Goal: Task Accomplishment & Management: Use online tool/utility

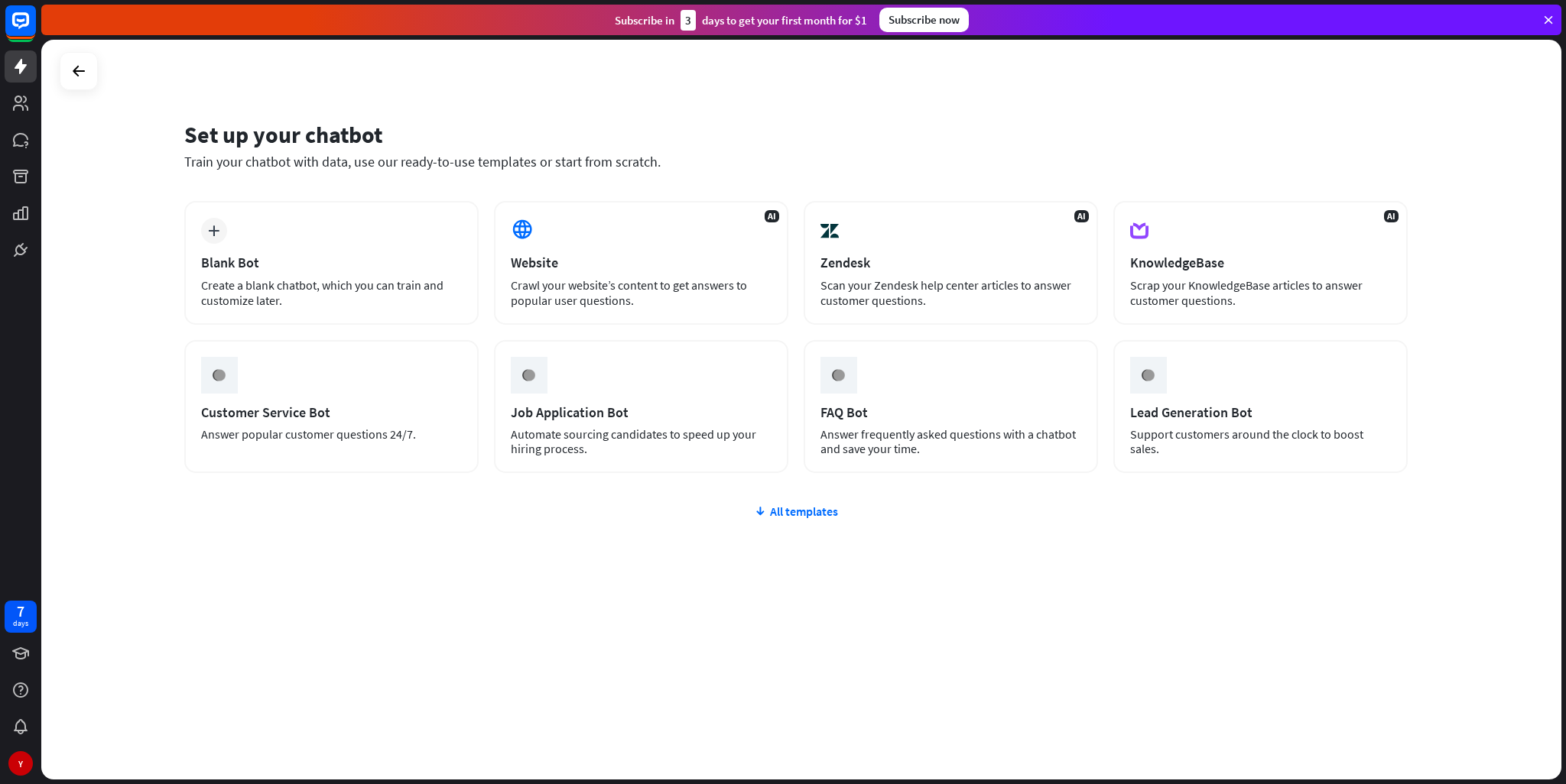
click at [687, 259] on div "Website" at bounding box center [641, 263] width 261 height 18
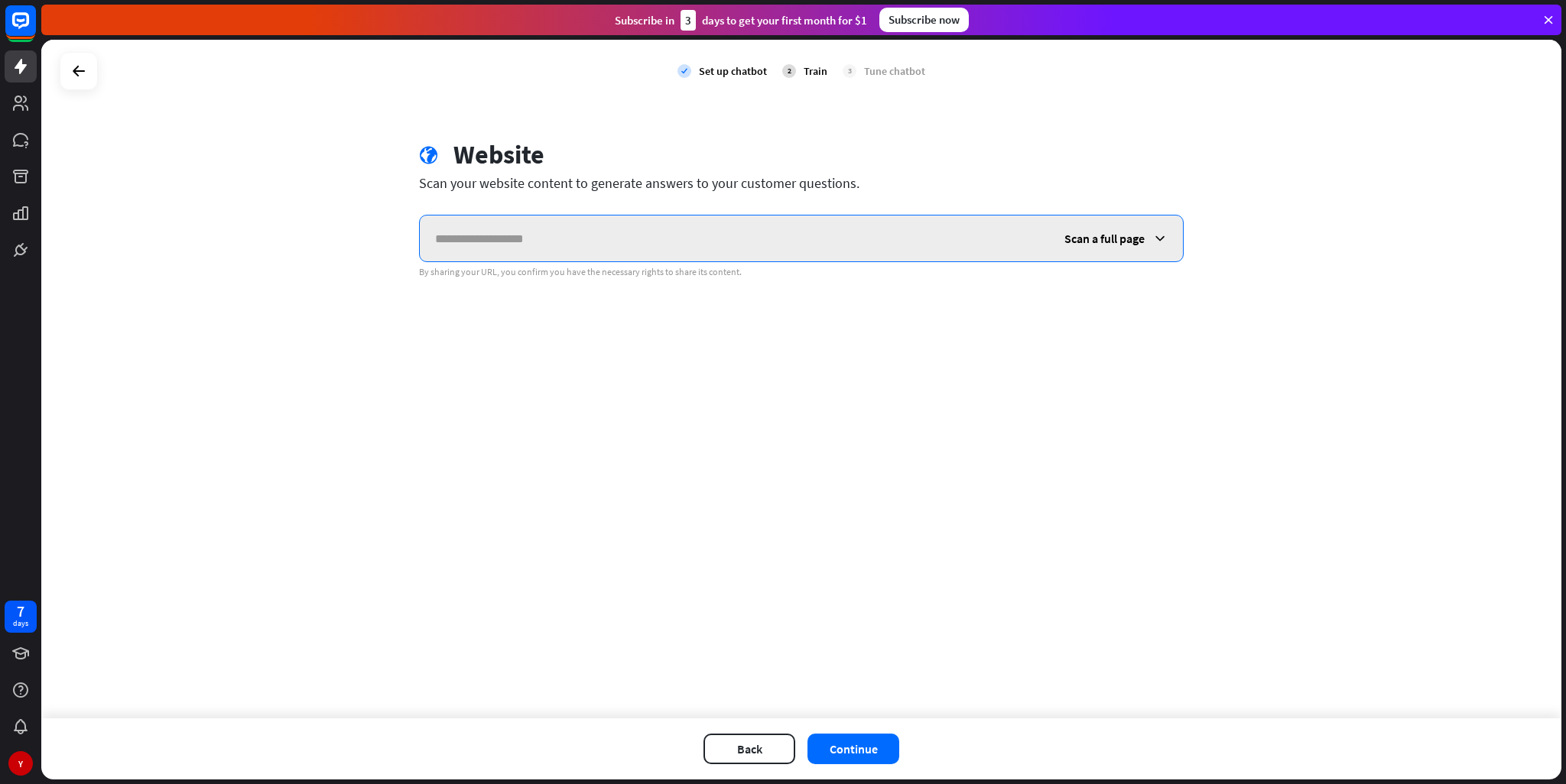
paste input "**********"
type input "**********"
click at [1094, 235] on span "Scan a full page" at bounding box center [1105, 238] width 80 height 15
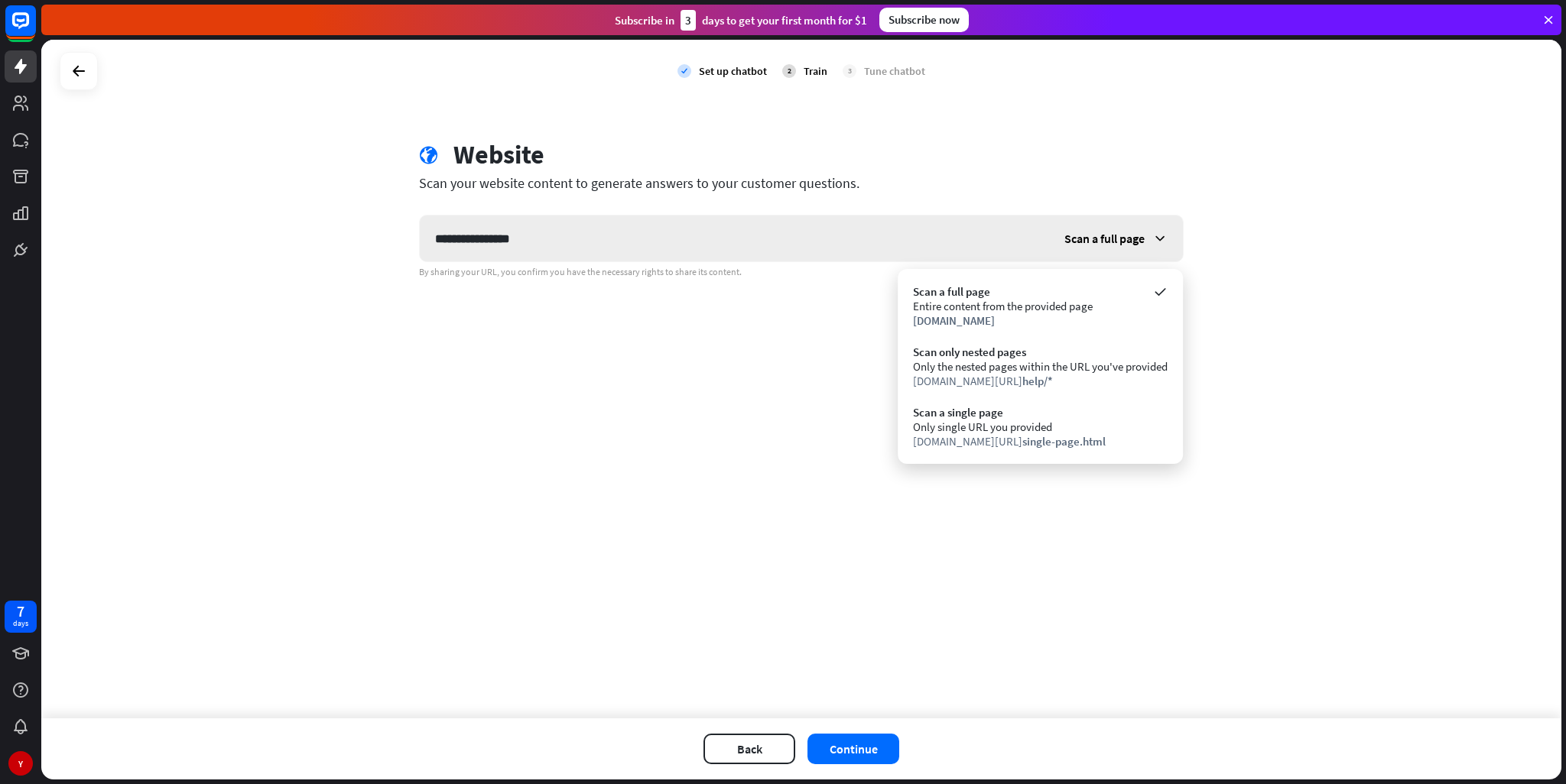
click at [1092, 236] on span "Scan a full page" at bounding box center [1105, 238] width 80 height 15
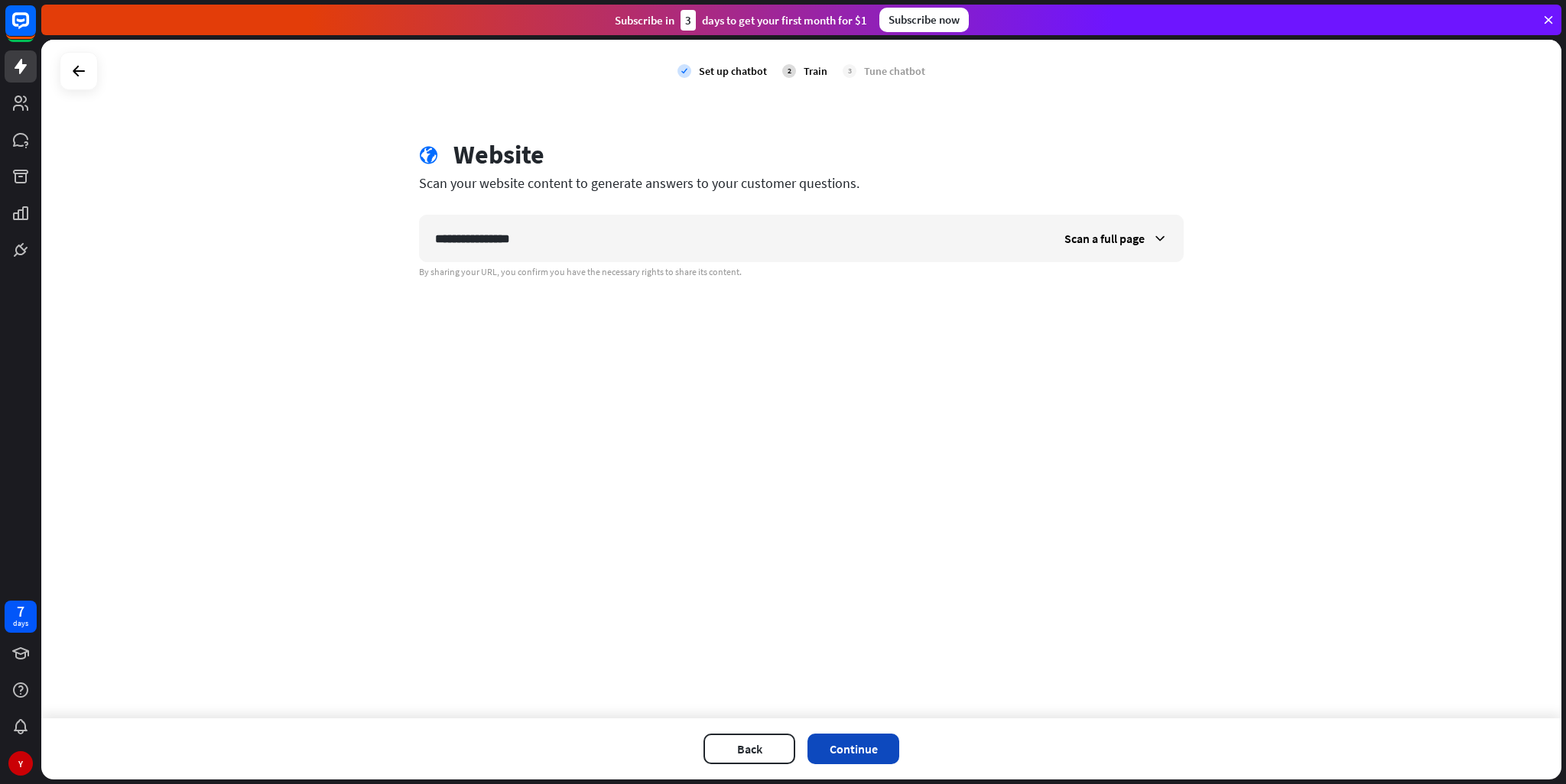
click at [871, 745] on button "Continue" at bounding box center [853, 749] width 92 height 31
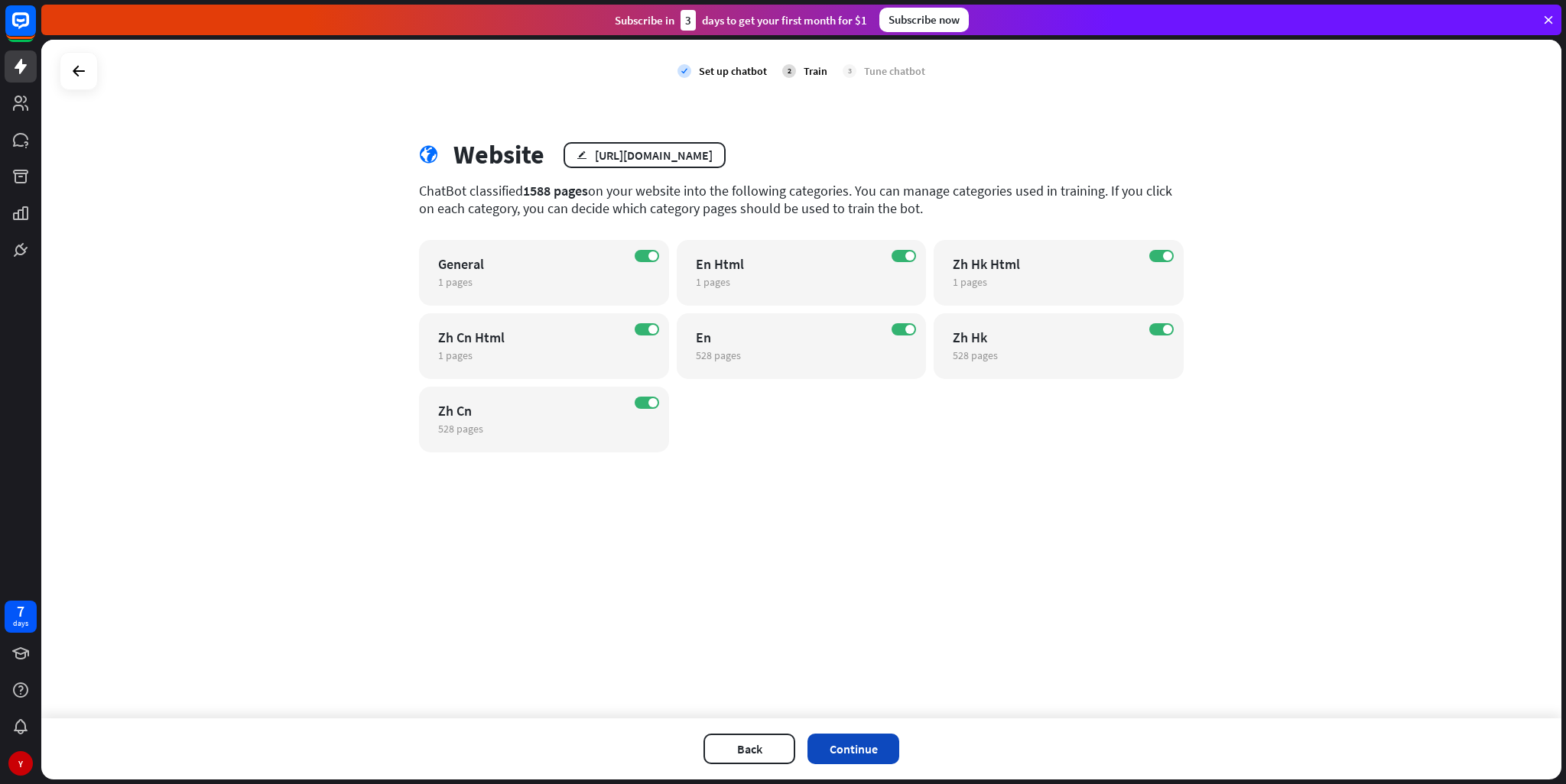
click at [859, 745] on button "Continue" at bounding box center [853, 749] width 92 height 31
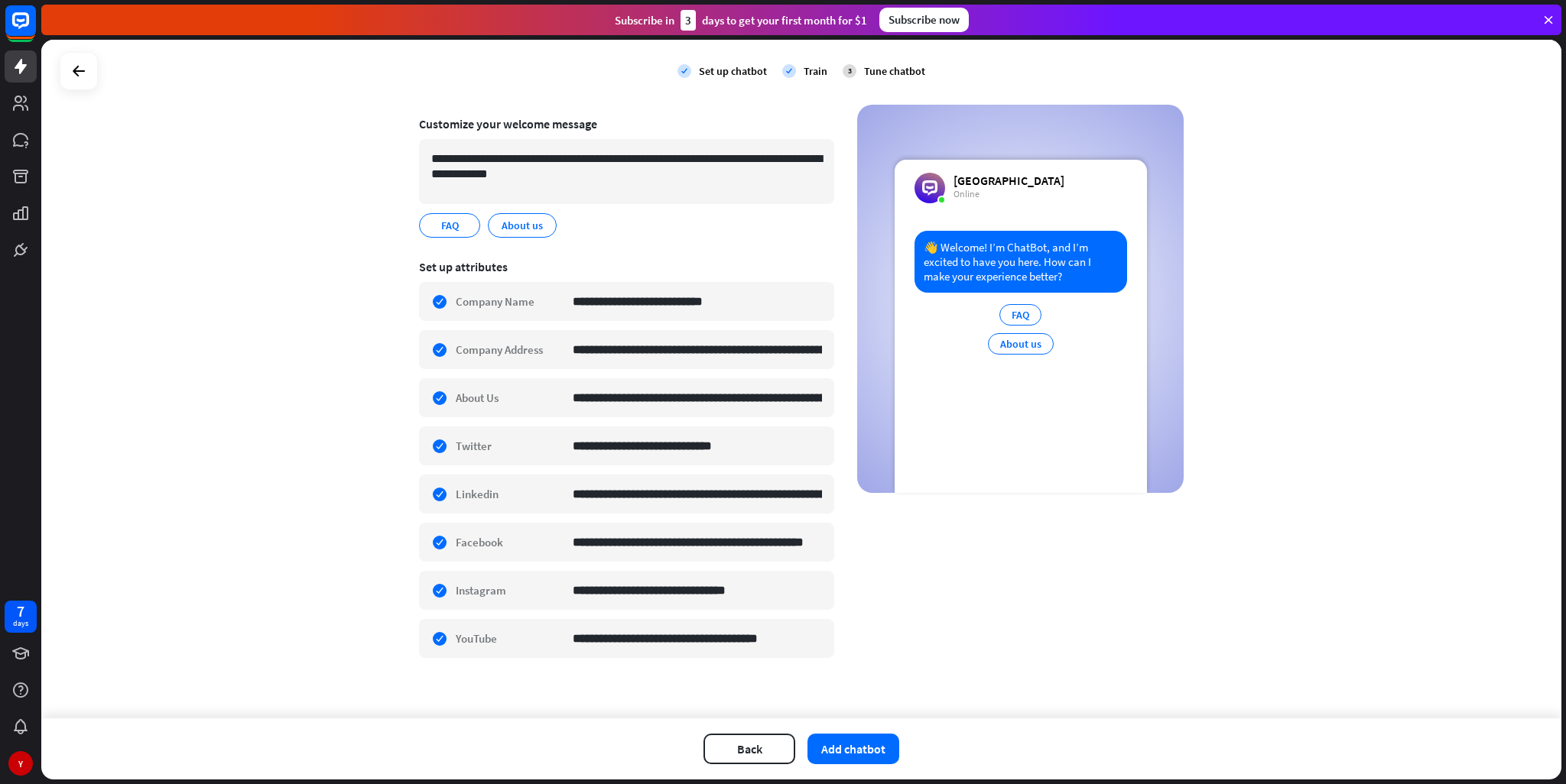
scroll to position [101, 0]
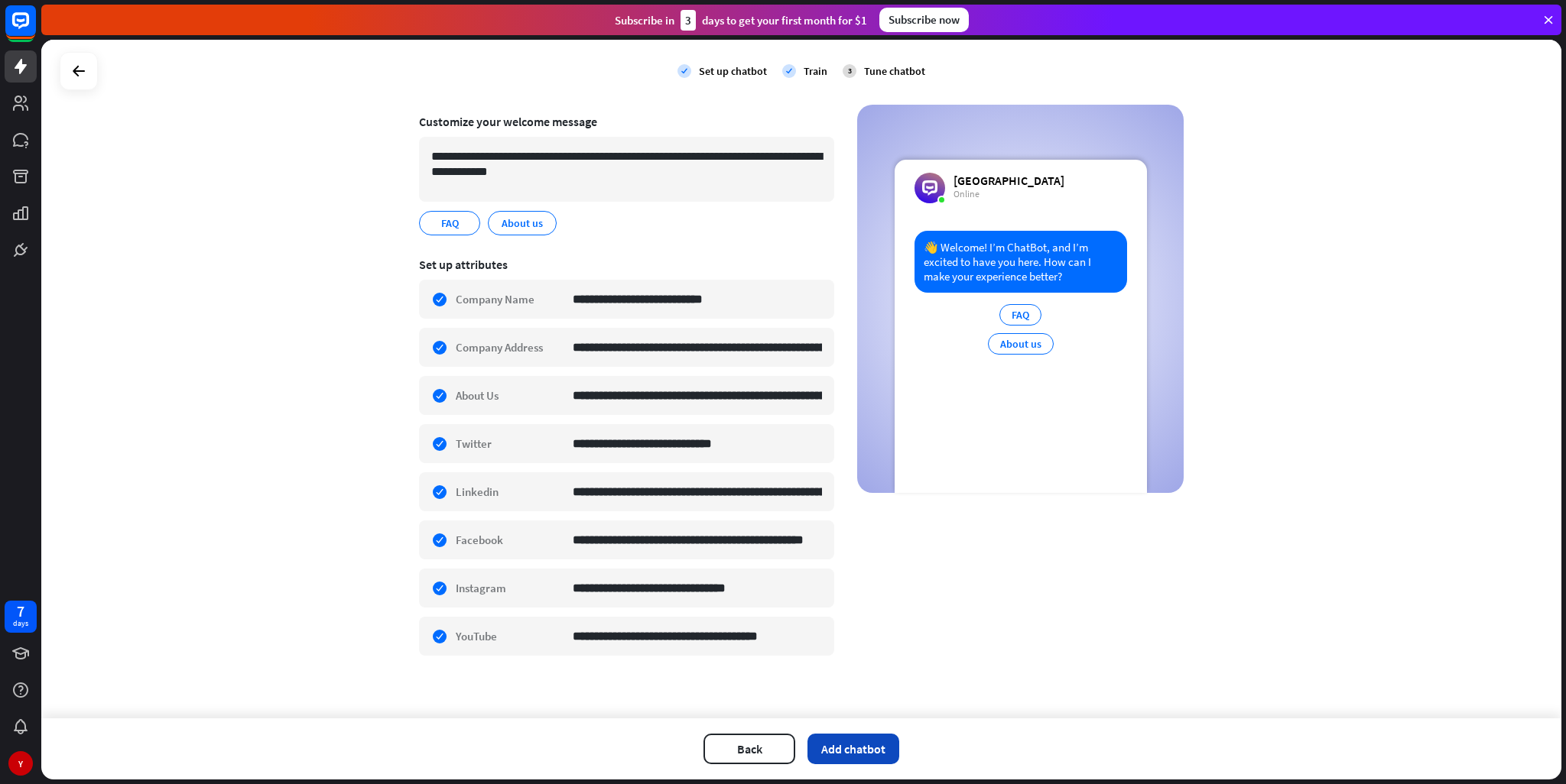
click at [860, 750] on button "Add chatbot" at bounding box center [853, 749] width 92 height 31
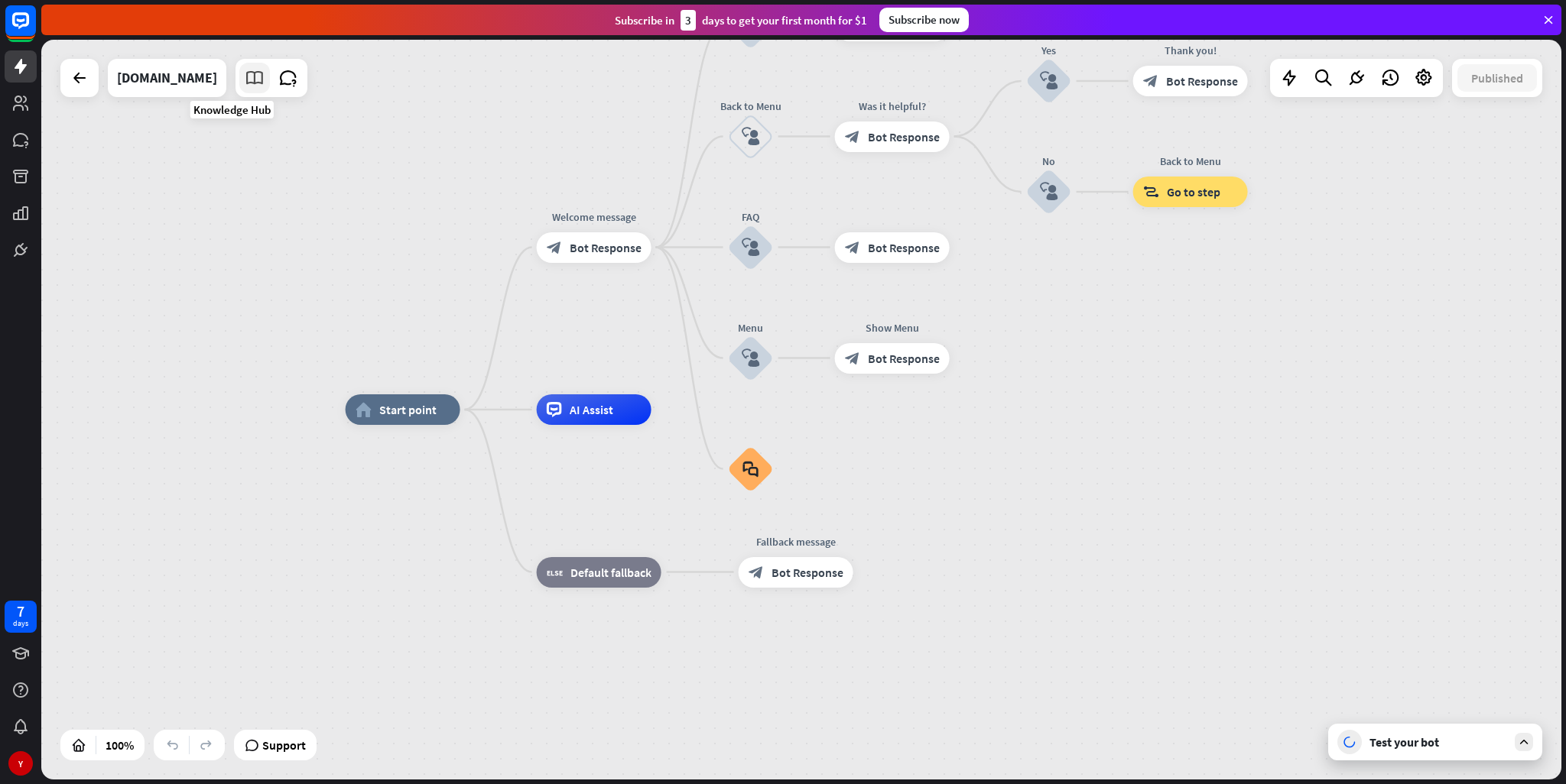
click at [245, 83] on icon at bounding box center [255, 78] width 20 height 20
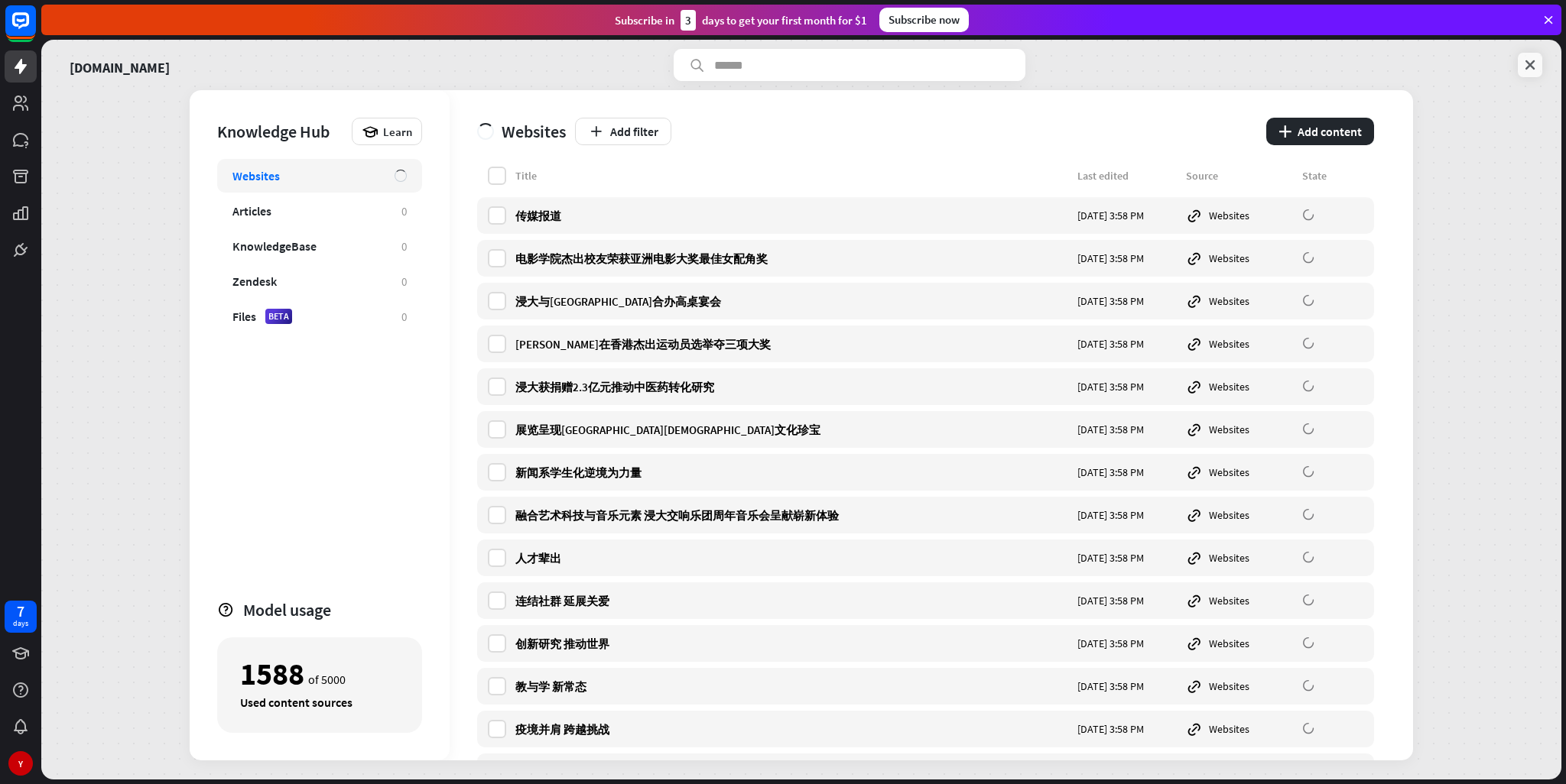
click at [1533, 63] on icon at bounding box center [1530, 64] width 15 height 15
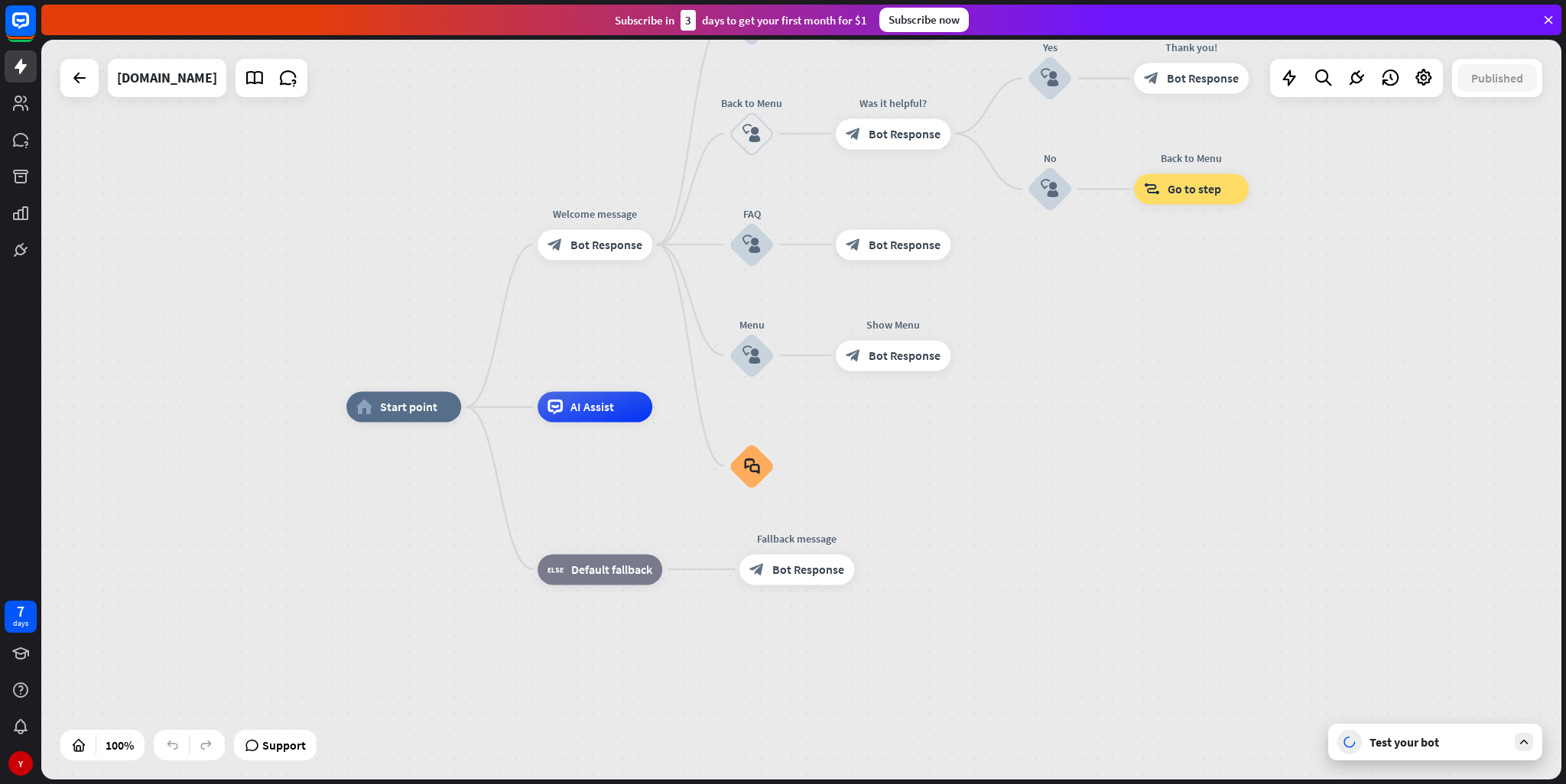
click at [1425, 735] on div "Test your bot" at bounding box center [1437, 742] width 137 height 15
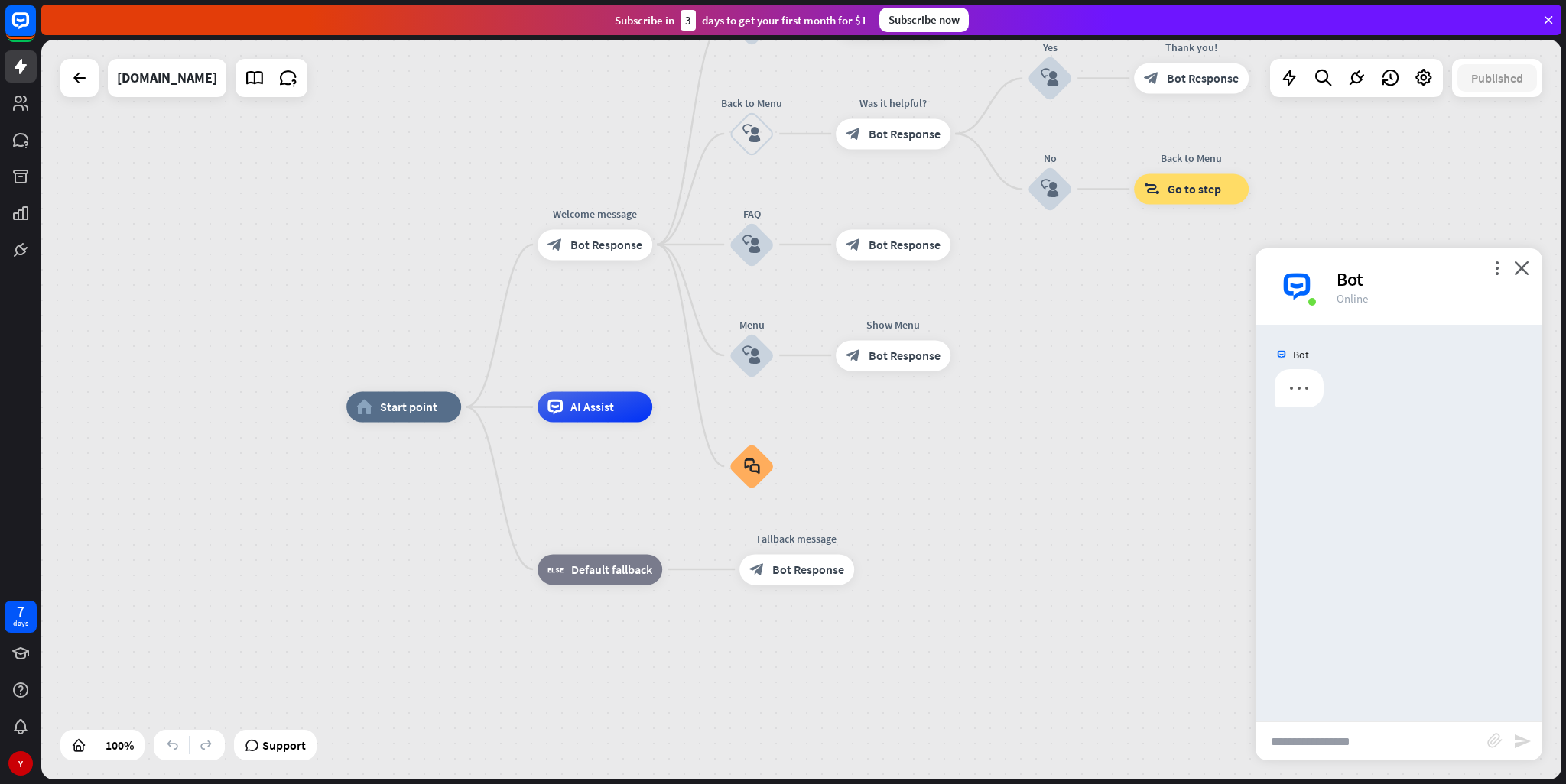
click at [1385, 735] on input "text" at bounding box center [1372, 741] width 231 height 39
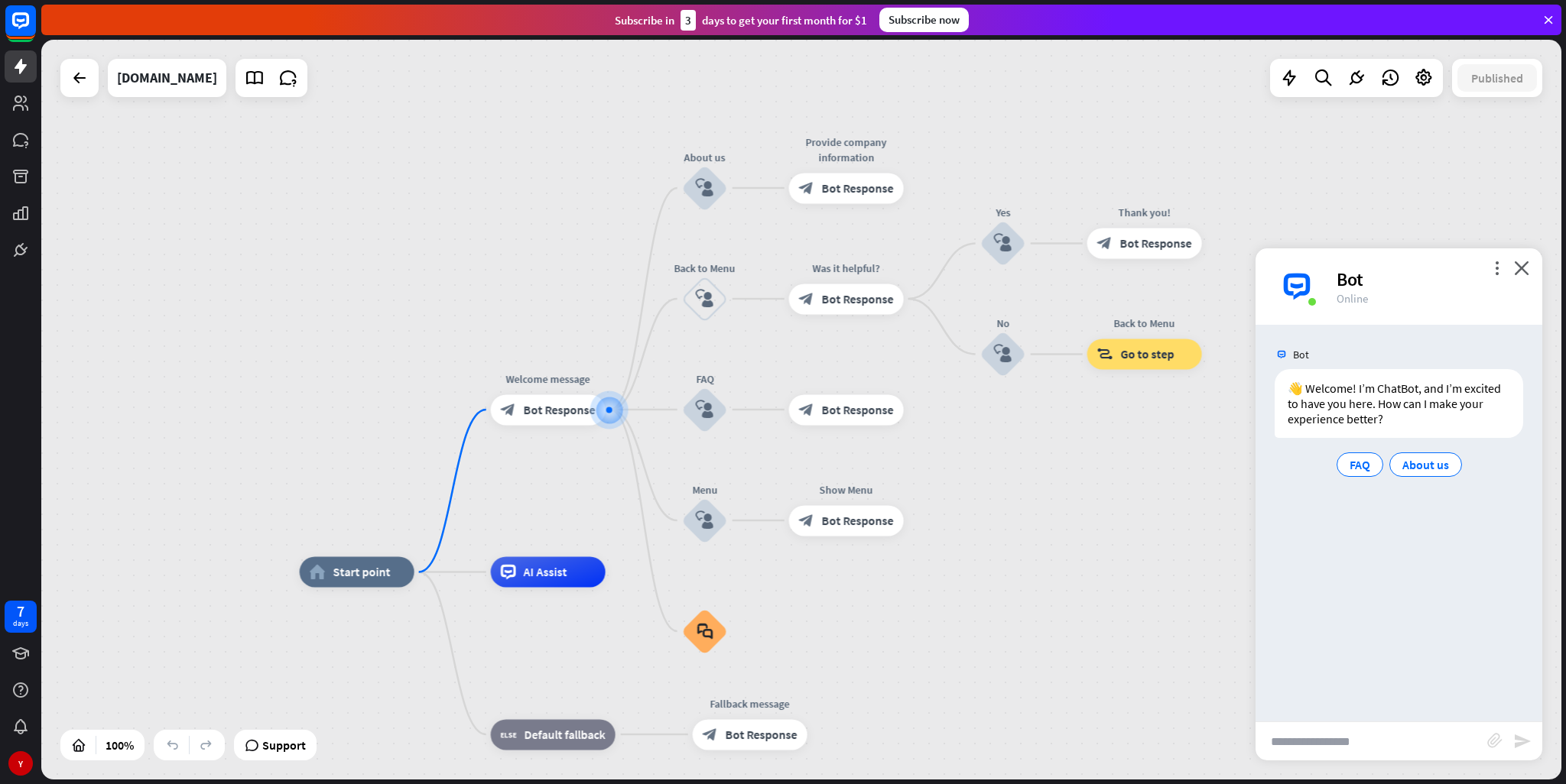
paste input "**********"
type input "**********"
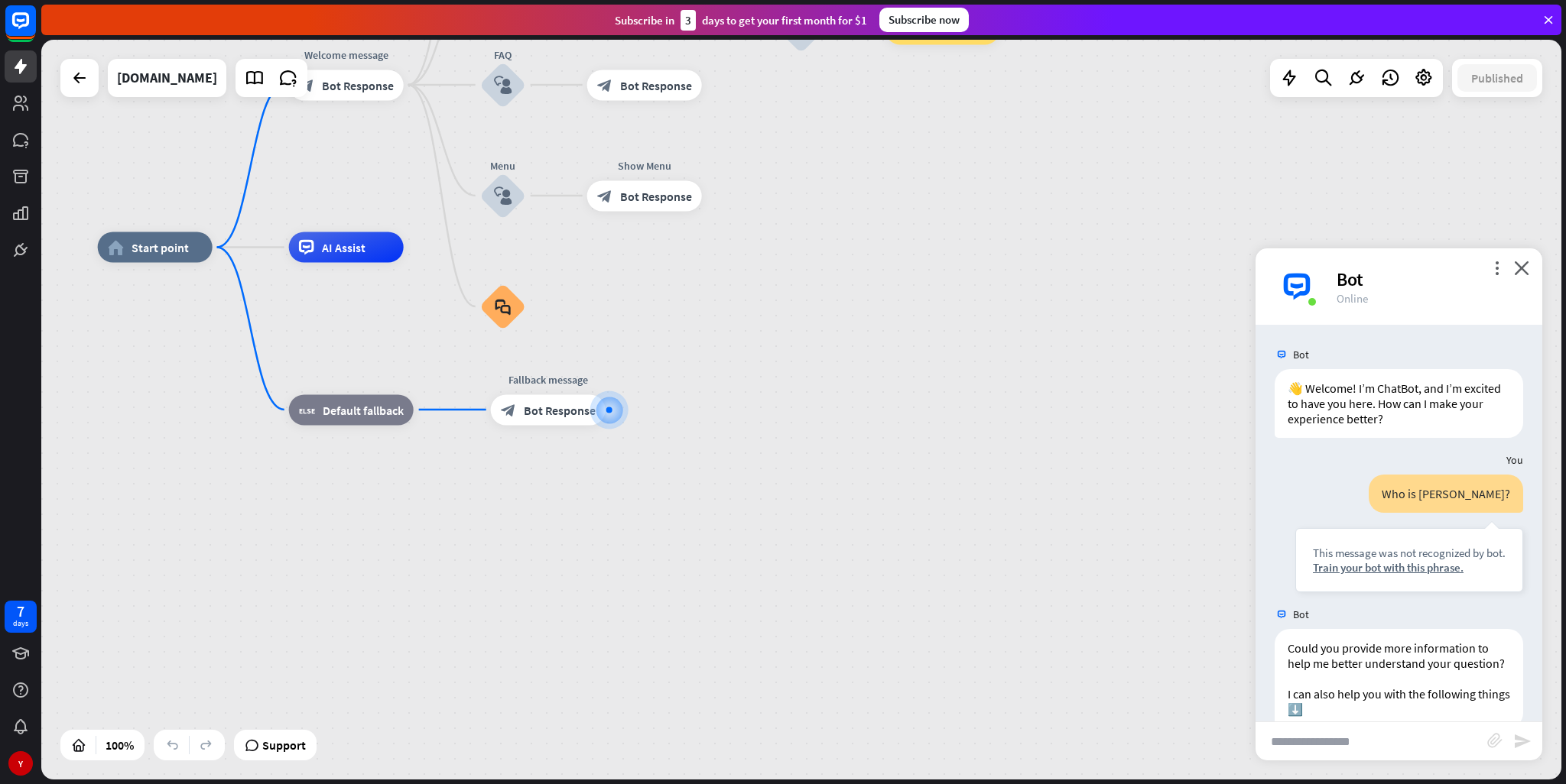
scroll to position [87, 0]
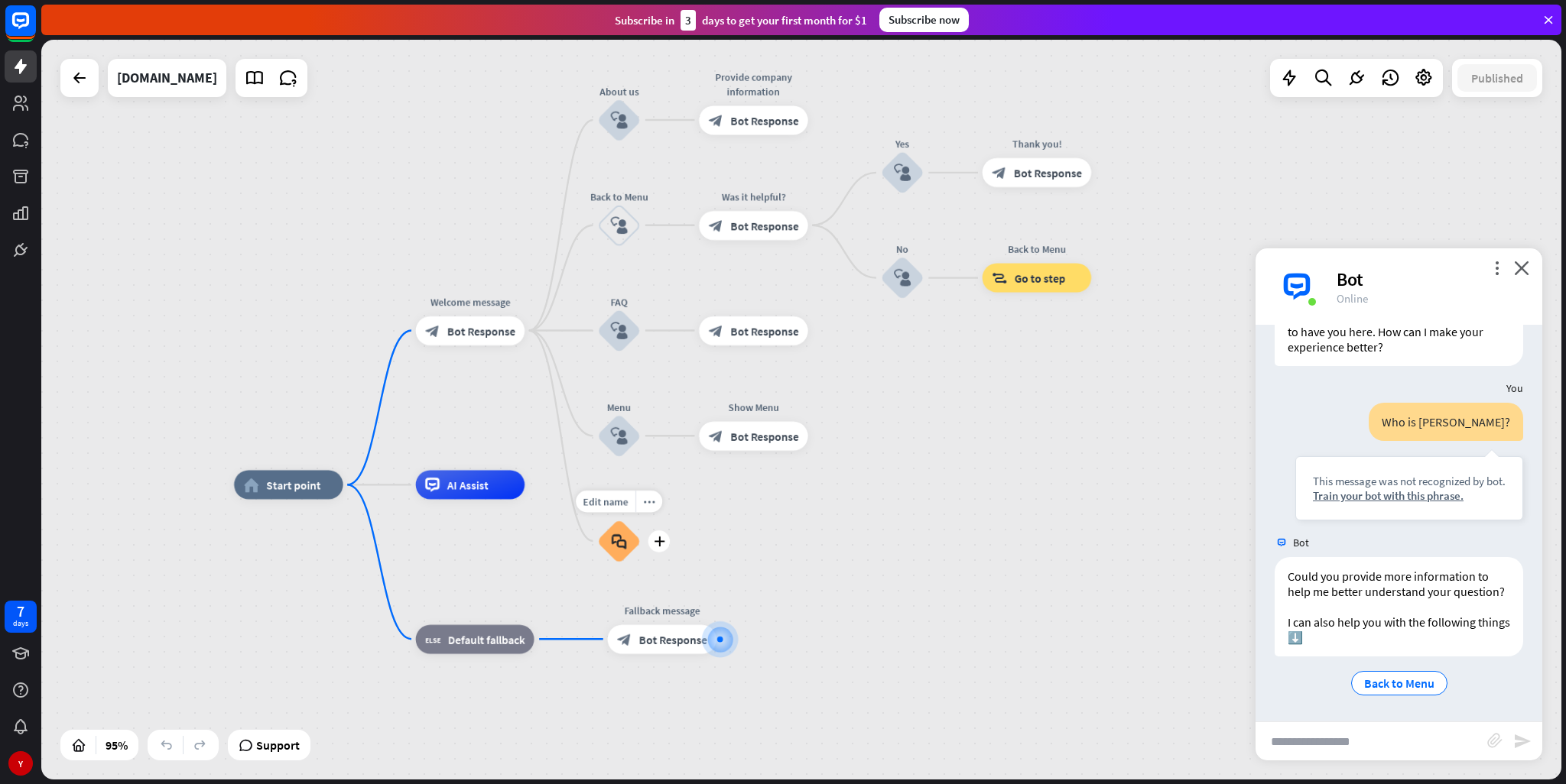
drag, startPoint x: 538, startPoint y: 259, endPoint x: 677, endPoint y: 552, distance: 324.3
click at [641, 458] on div "Menu block_user_input" at bounding box center [619, 436] width 43 height 43
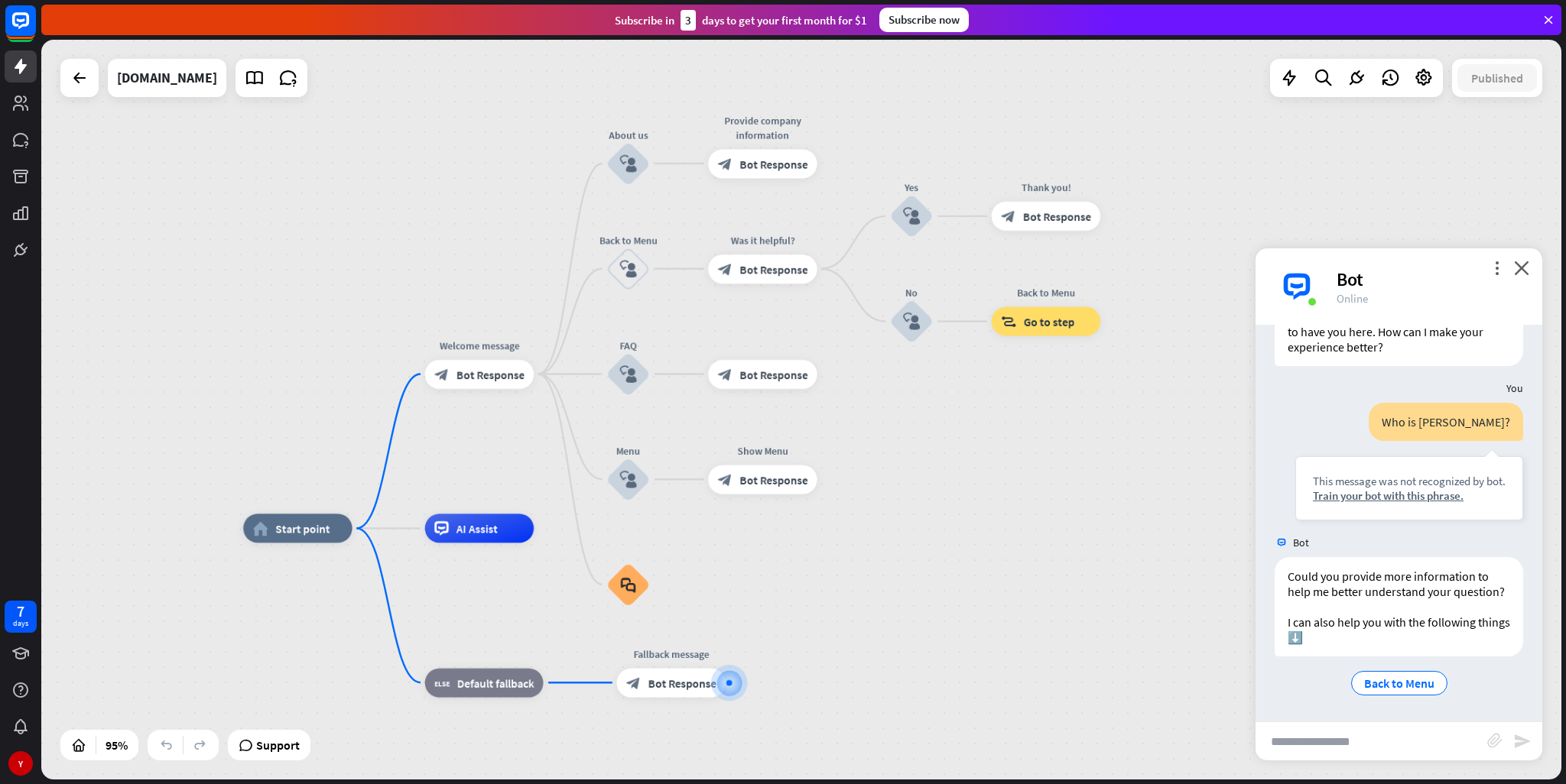
drag, startPoint x: 543, startPoint y: 258, endPoint x: 497, endPoint y: 218, distance: 61.0
click at [497, 218] on div "home_2 Start point Welcome message block_bot_response Bot Response About us blo…" at bounding box center [801, 409] width 1520 height 740
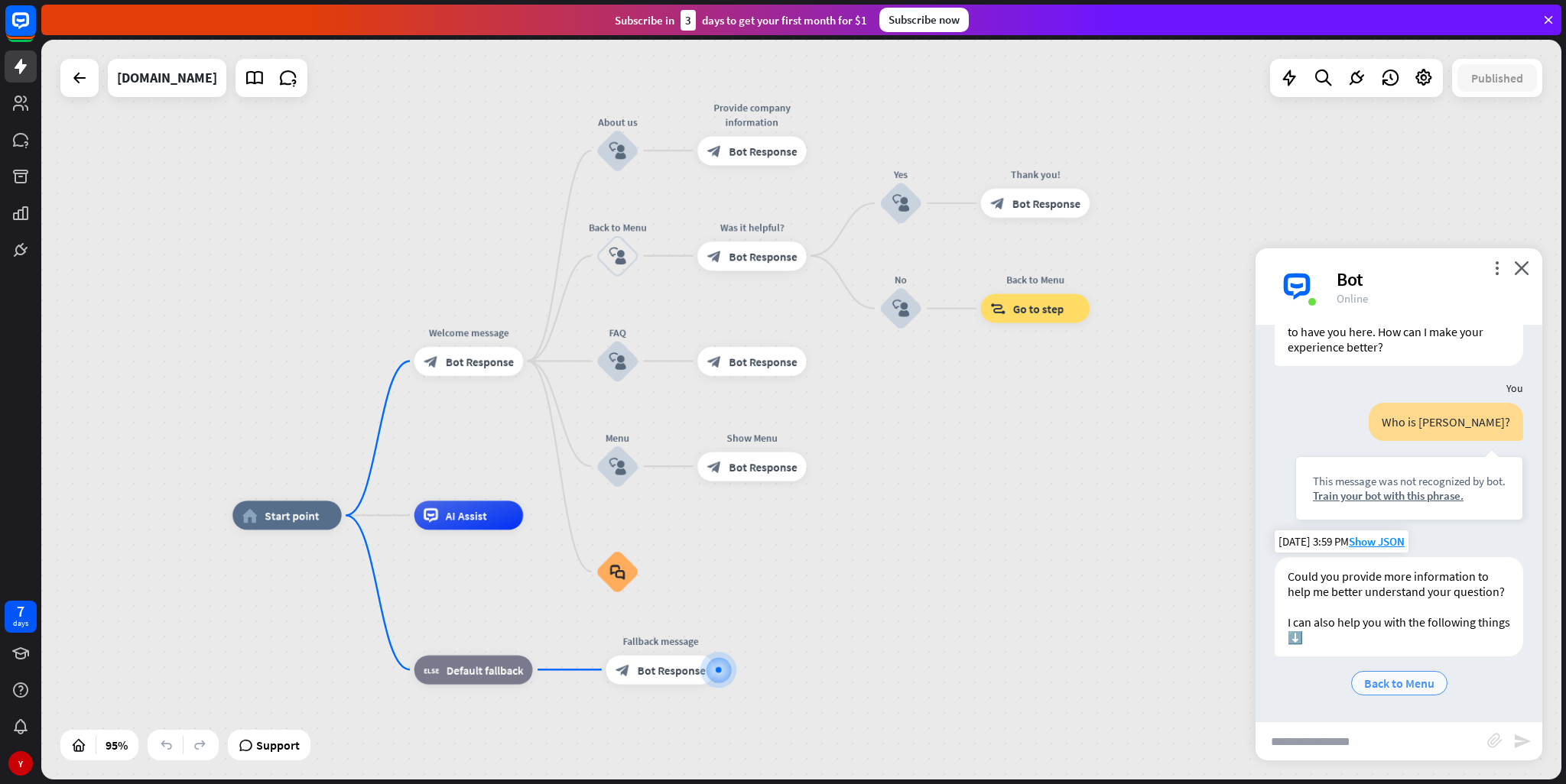
click at [1426, 695] on div "Back to Menu" at bounding box center [1400, 684] width 96 height 24
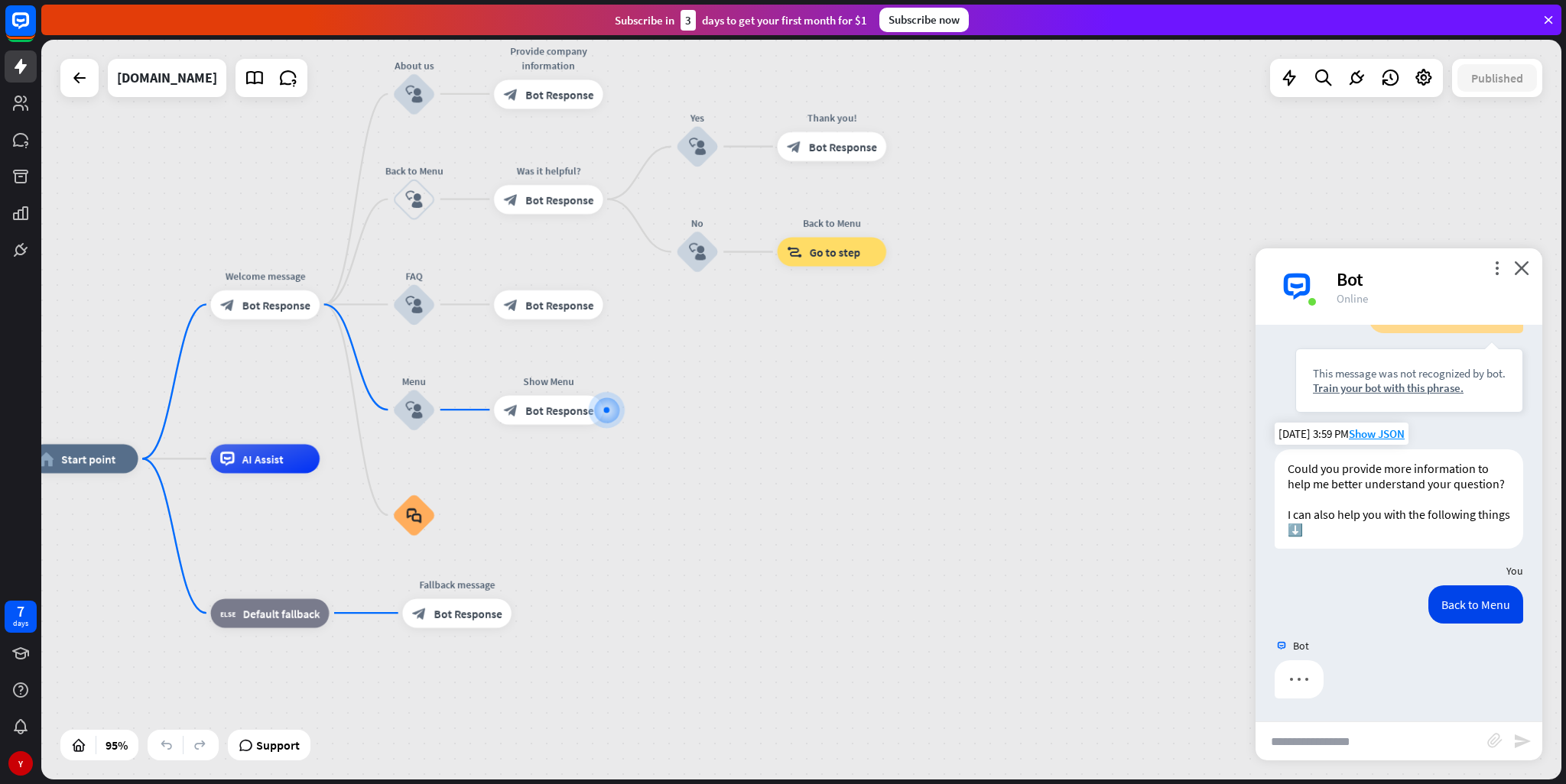
scroll to position [194, 0]
click at [239, 92] on link at bounding box center [255, 78] width 31 height 31
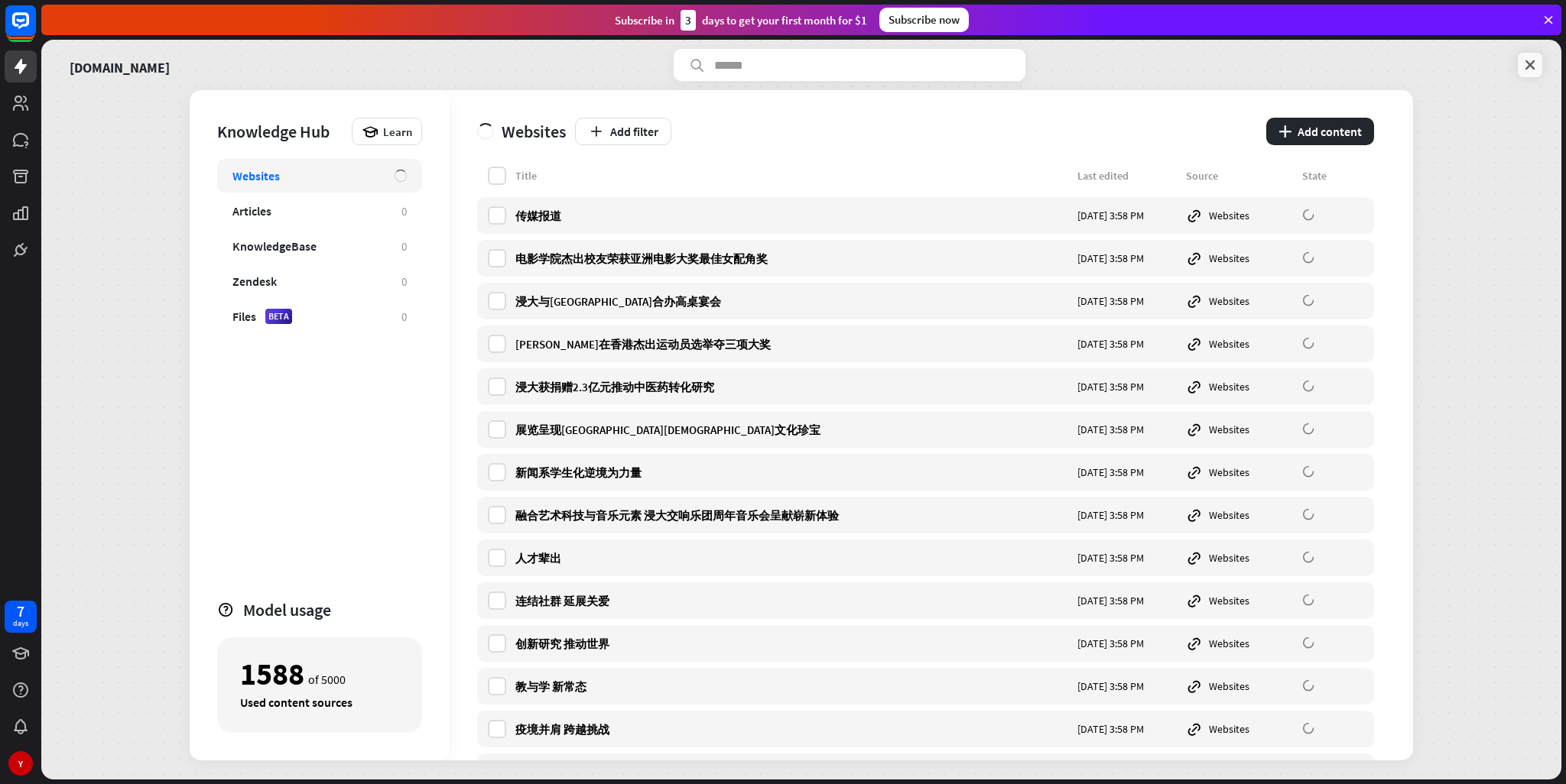
click at [1532, 65] on icon at bounding box center [1530, 64] width 15 height 15
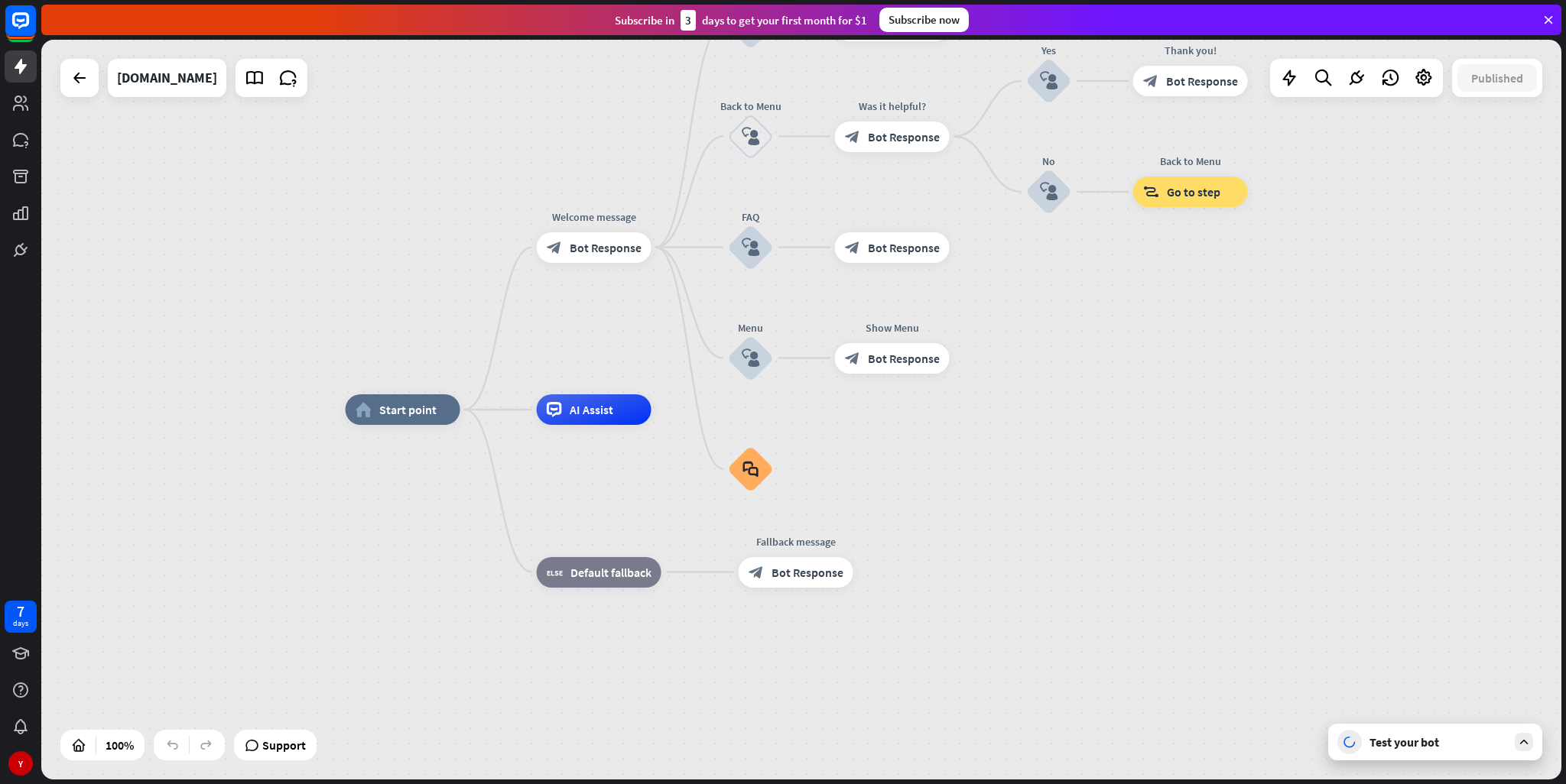
click at [1514, 746] on div "Test your bot" at bounding box center [1435, 742] width 214 height 37
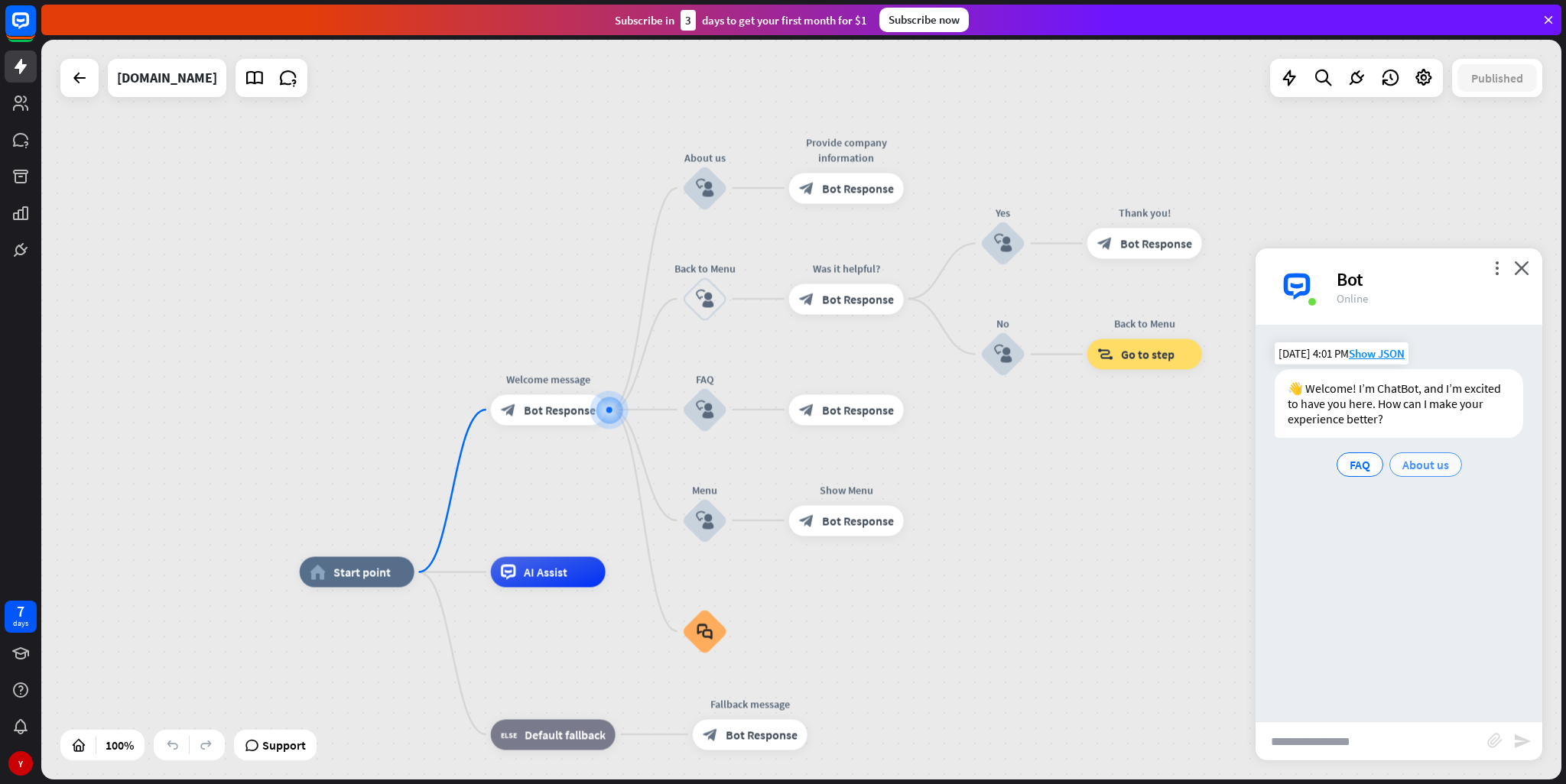
click at [1441, 470] on span "About us" at bounding box center [1425, 464] width 47 height 15
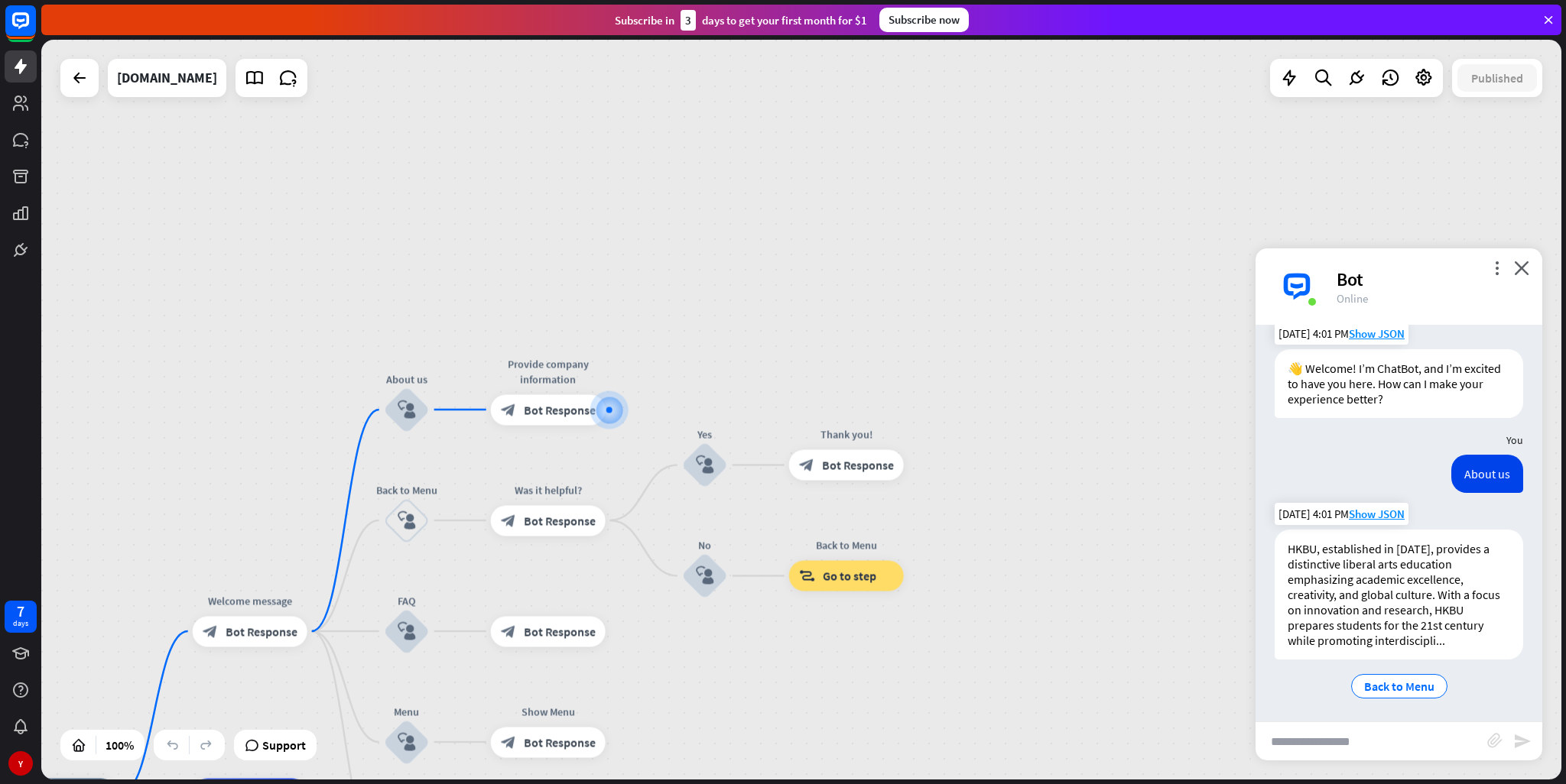
scroll to position [22, 0]
click at [1325, 745] on input "text" at bounding box center [1372, 741] width 231 height 39
paste input "**********"
type input "**********"
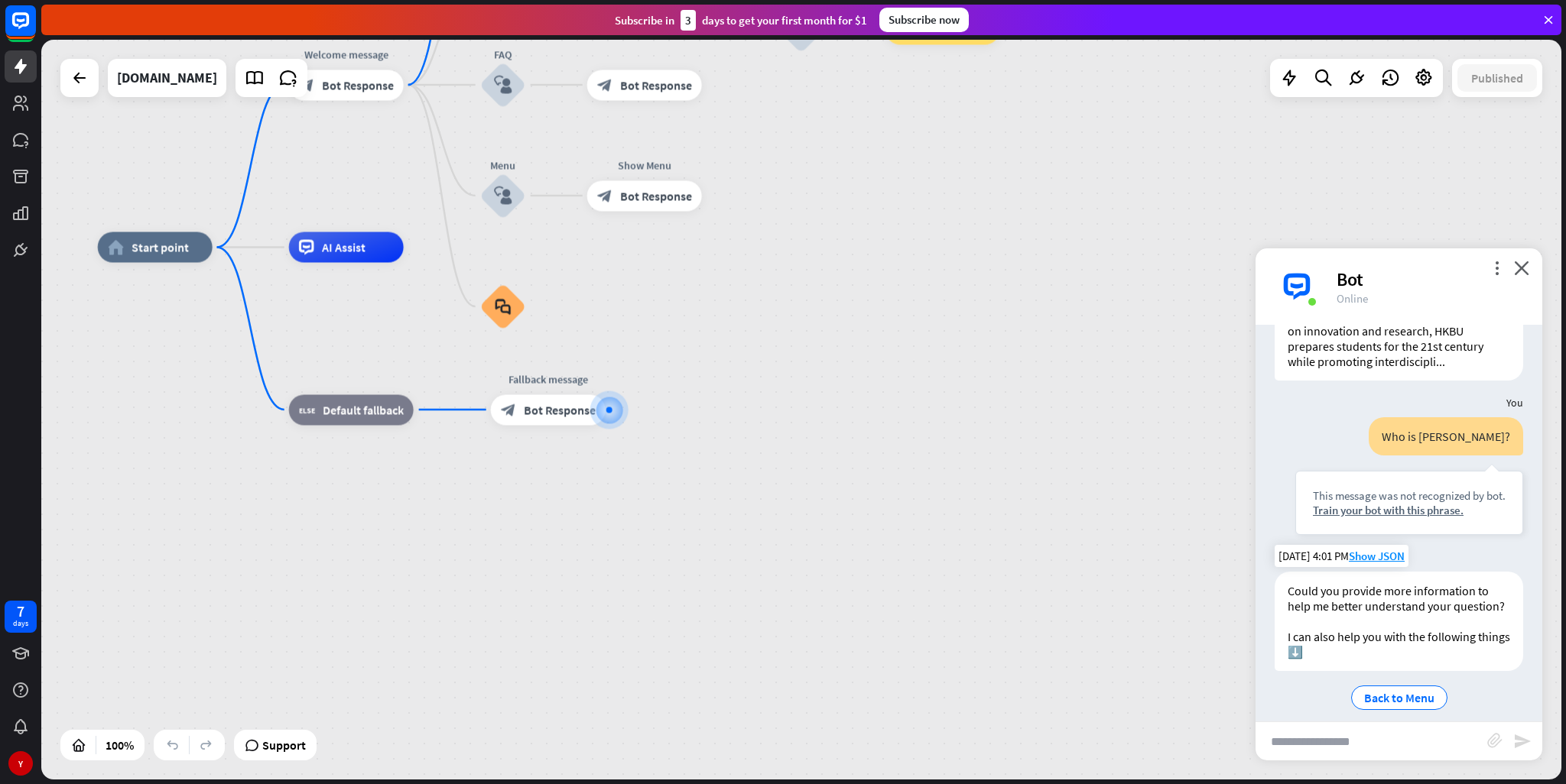
scroll to position [328, 0]
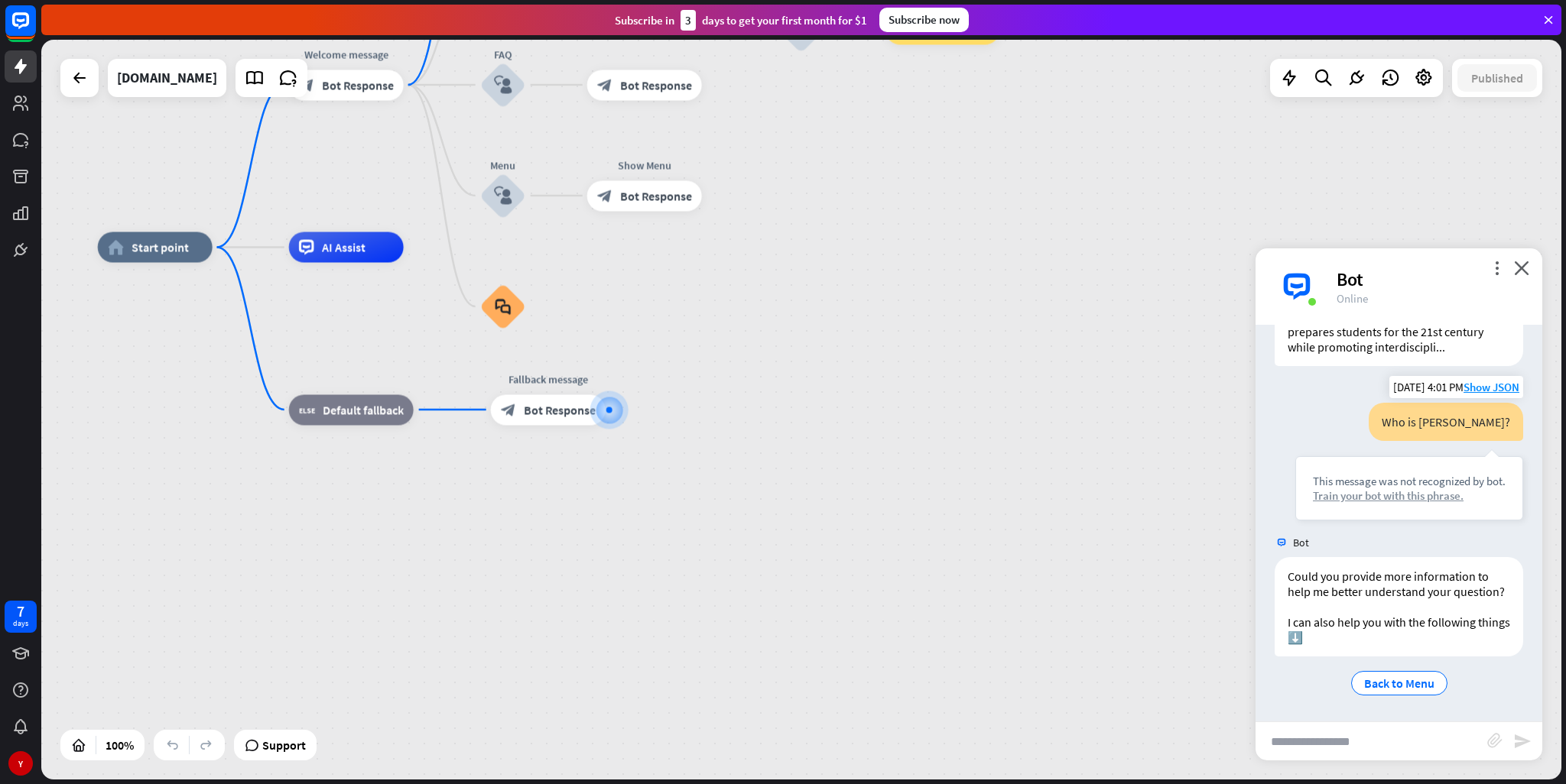
click at [1439, 488] on div "Train your bot with this phrase." at bounding box center [1409, 496] width 193 height 14
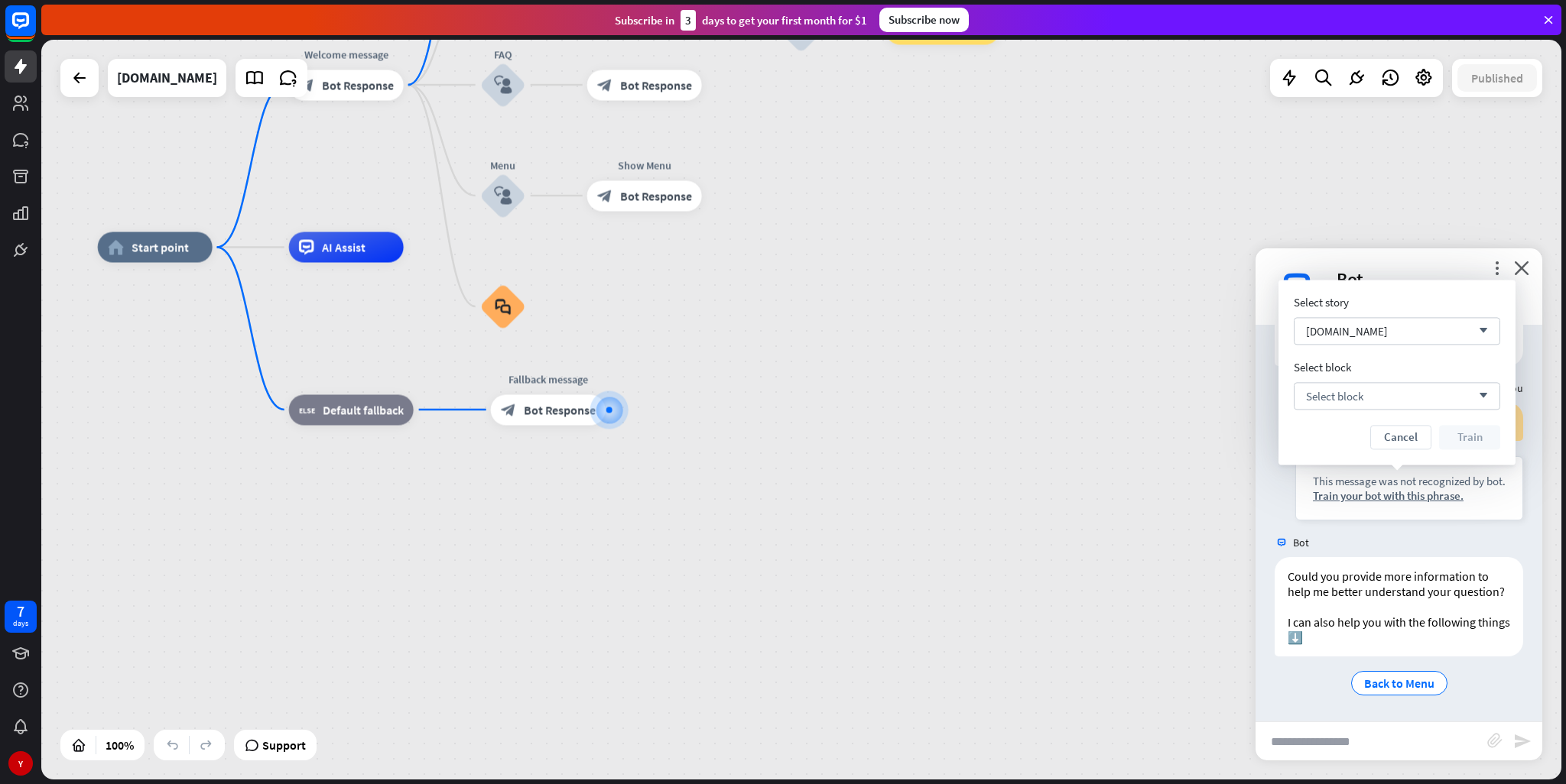
click at [1363, 536] on div "Bot" at bounding box center [1399, 543] width 287 height 29
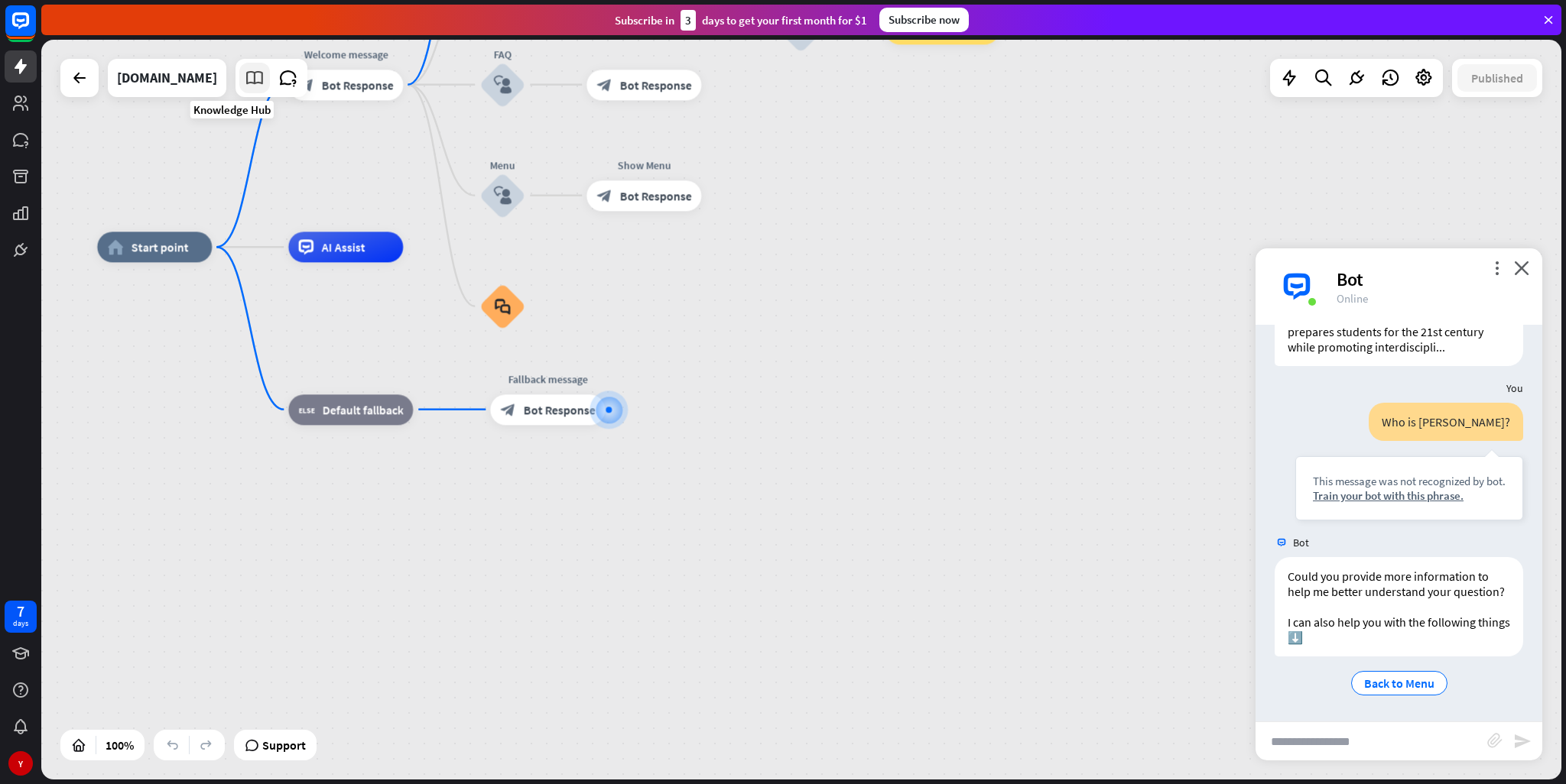
click at [245, 82] on icon at bounding box center [255, 78] width 20 height 20
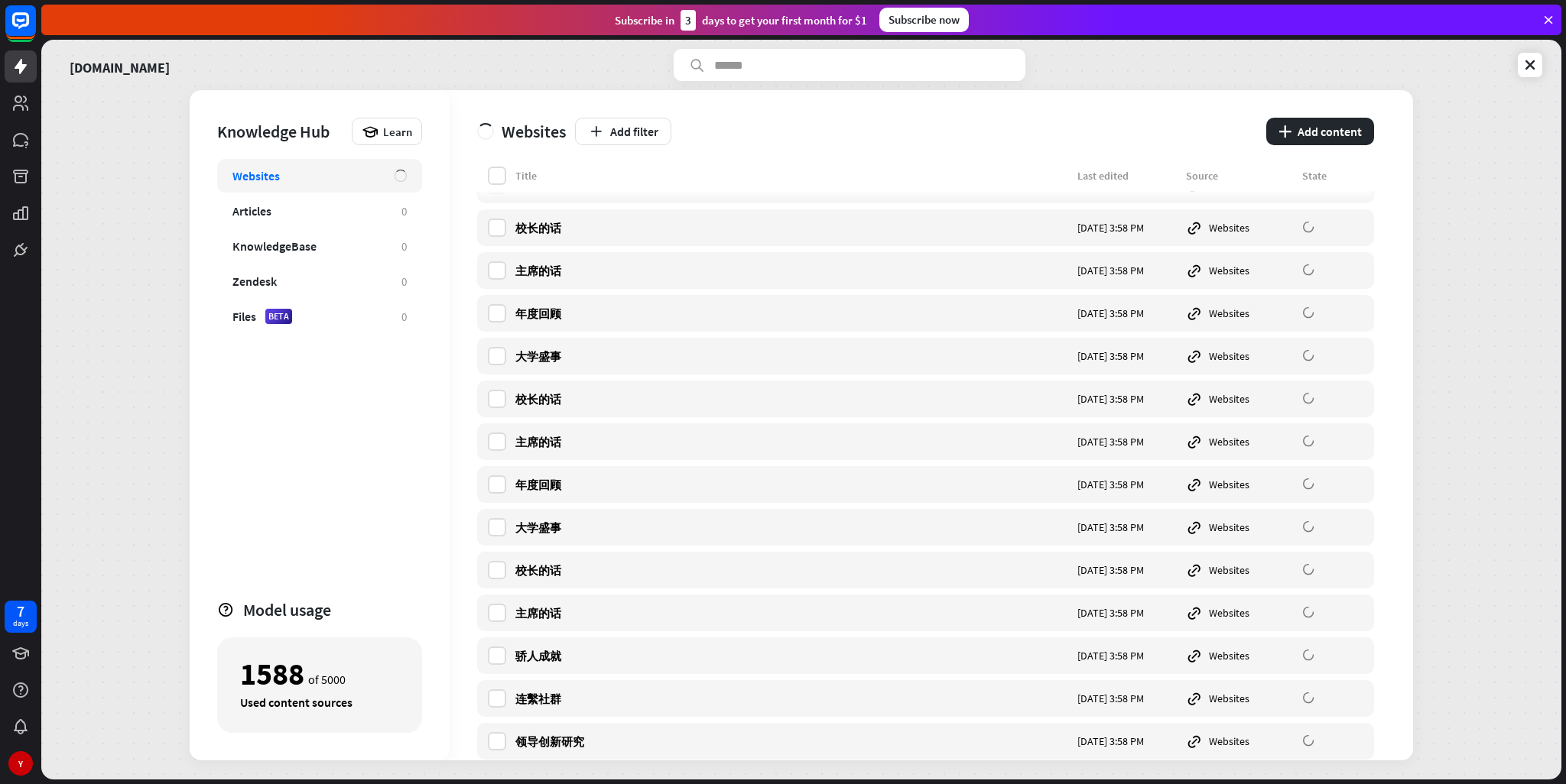
scroll to position [1300, 0]
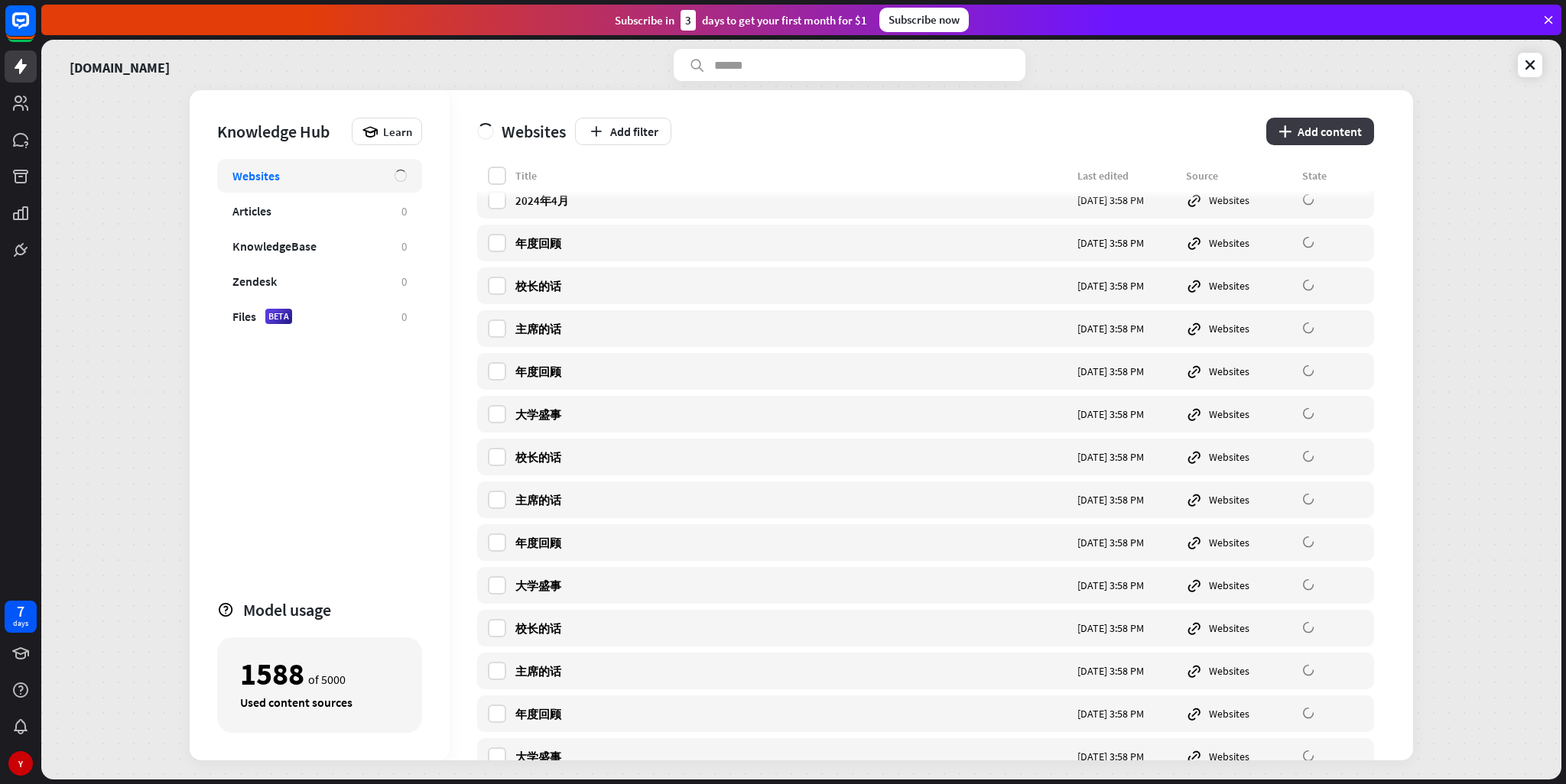
click at [1317, 141] on button "plus Add content" at bounding box center [1320, 132] width 108 height 27
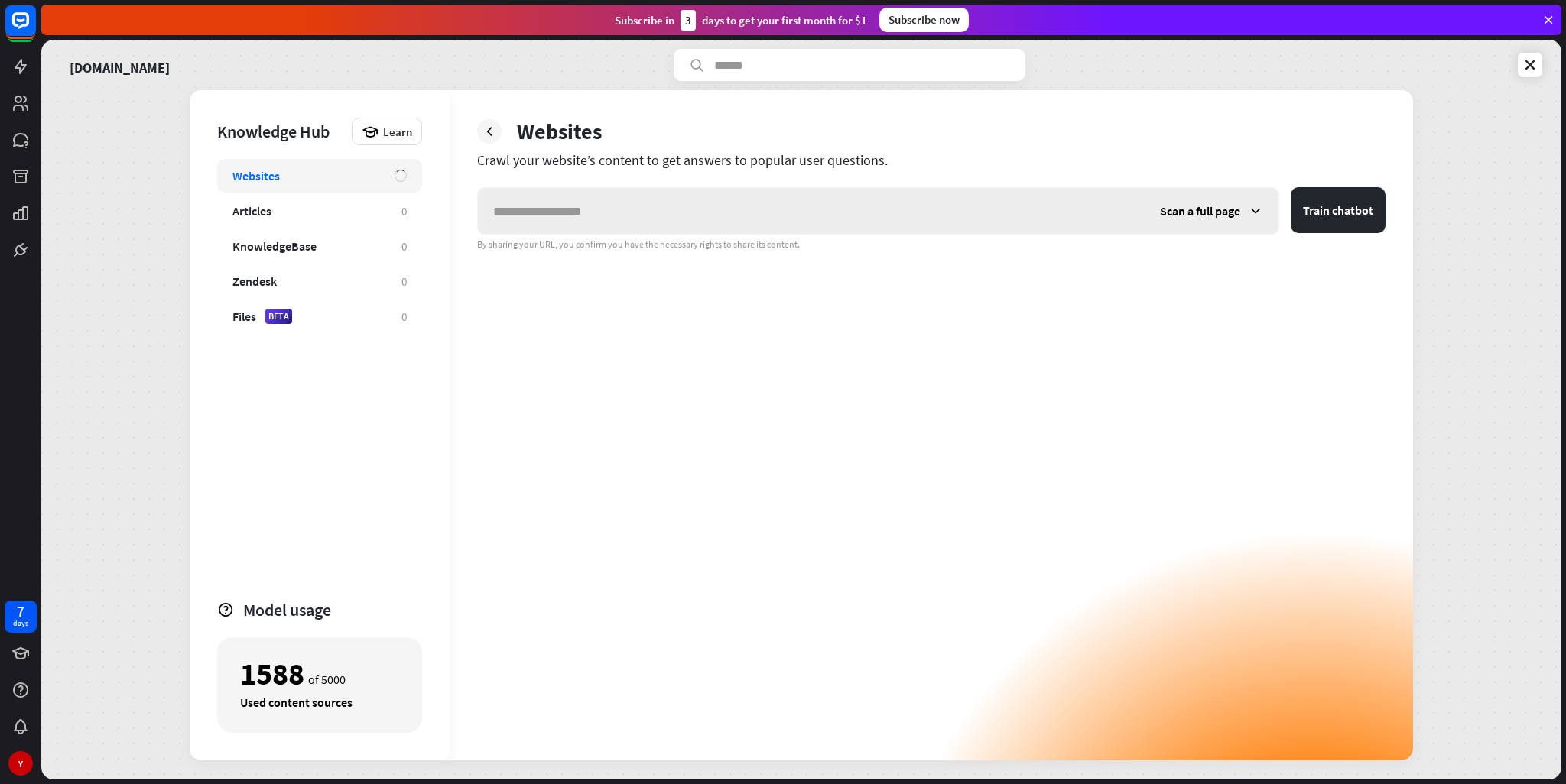
click at [705, 214] on input "text" at bounding box center [812, 210] width 667 height 46
click at [667, 235] on div "Scan a full page Train chatbot By sharing your URL, you confirm you have the ne…" at bounding box center [931, 218] width 909 height 63
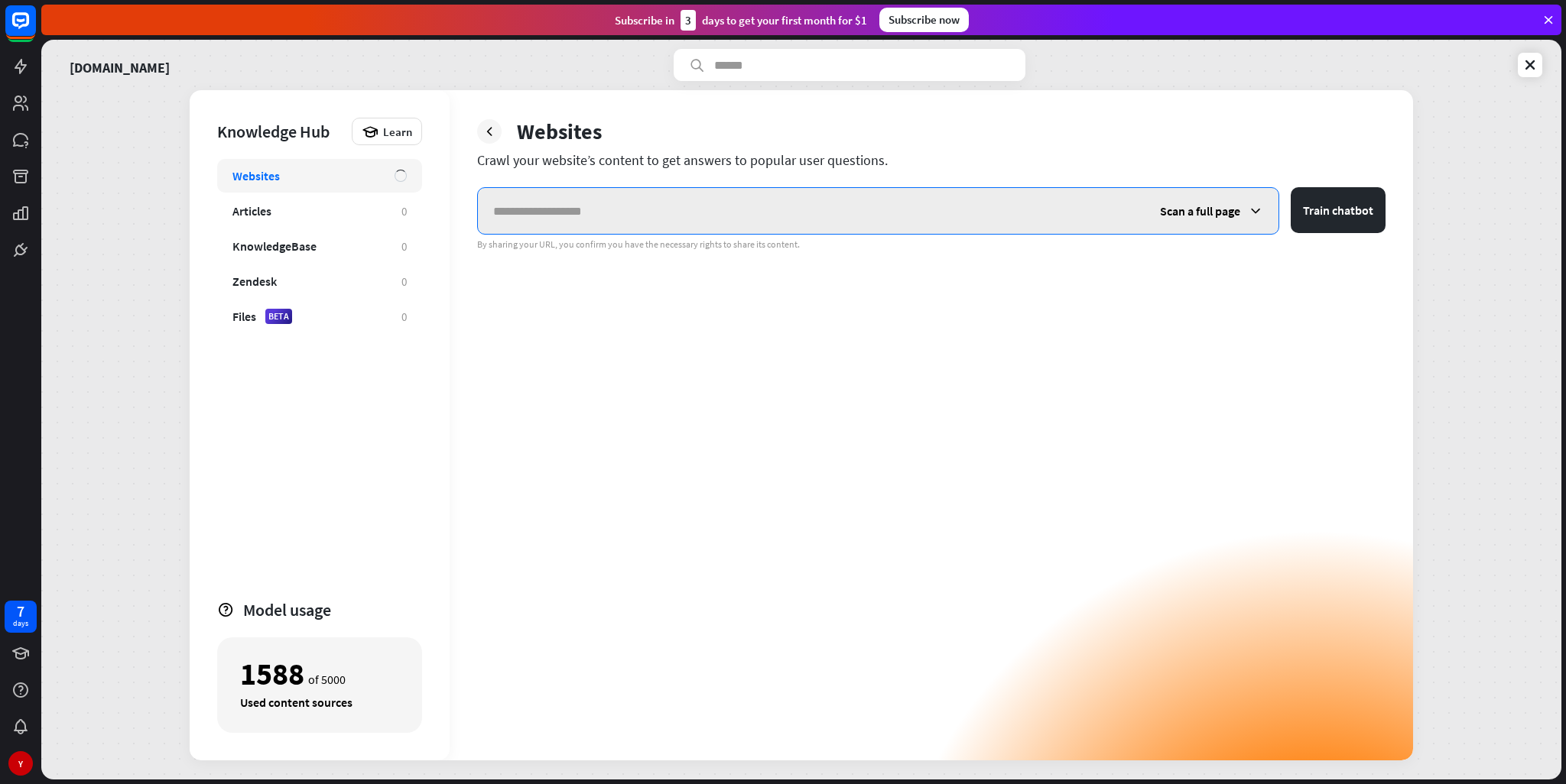
click at [679, 214] on input "text" at bounding box center [812, 210] width 667 height 46
paste input "**********"
type input "**********"
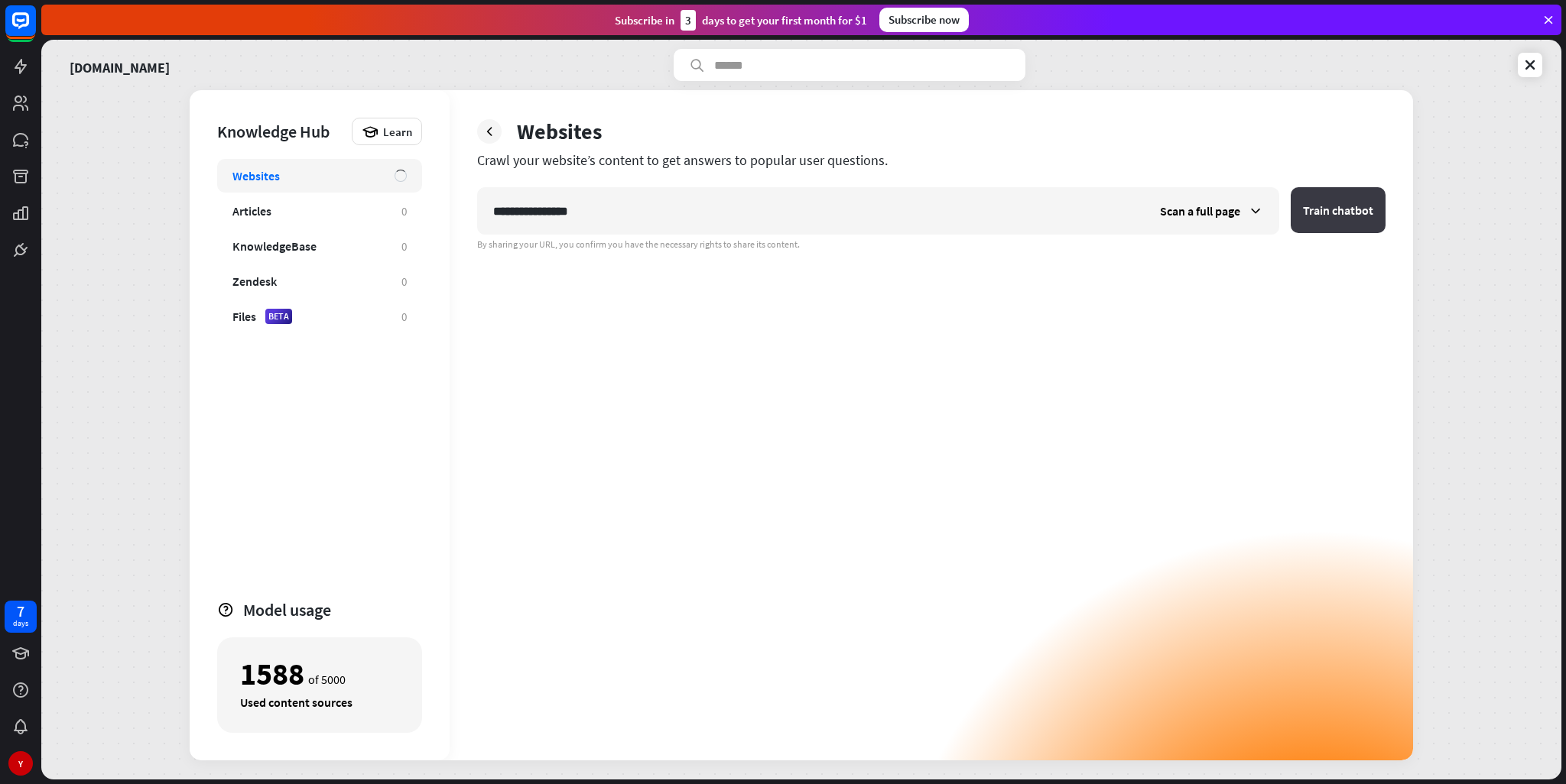
click at [1365, 202] on button "Train chatbot" at bounding box center [1338, 210] width 95 height 46
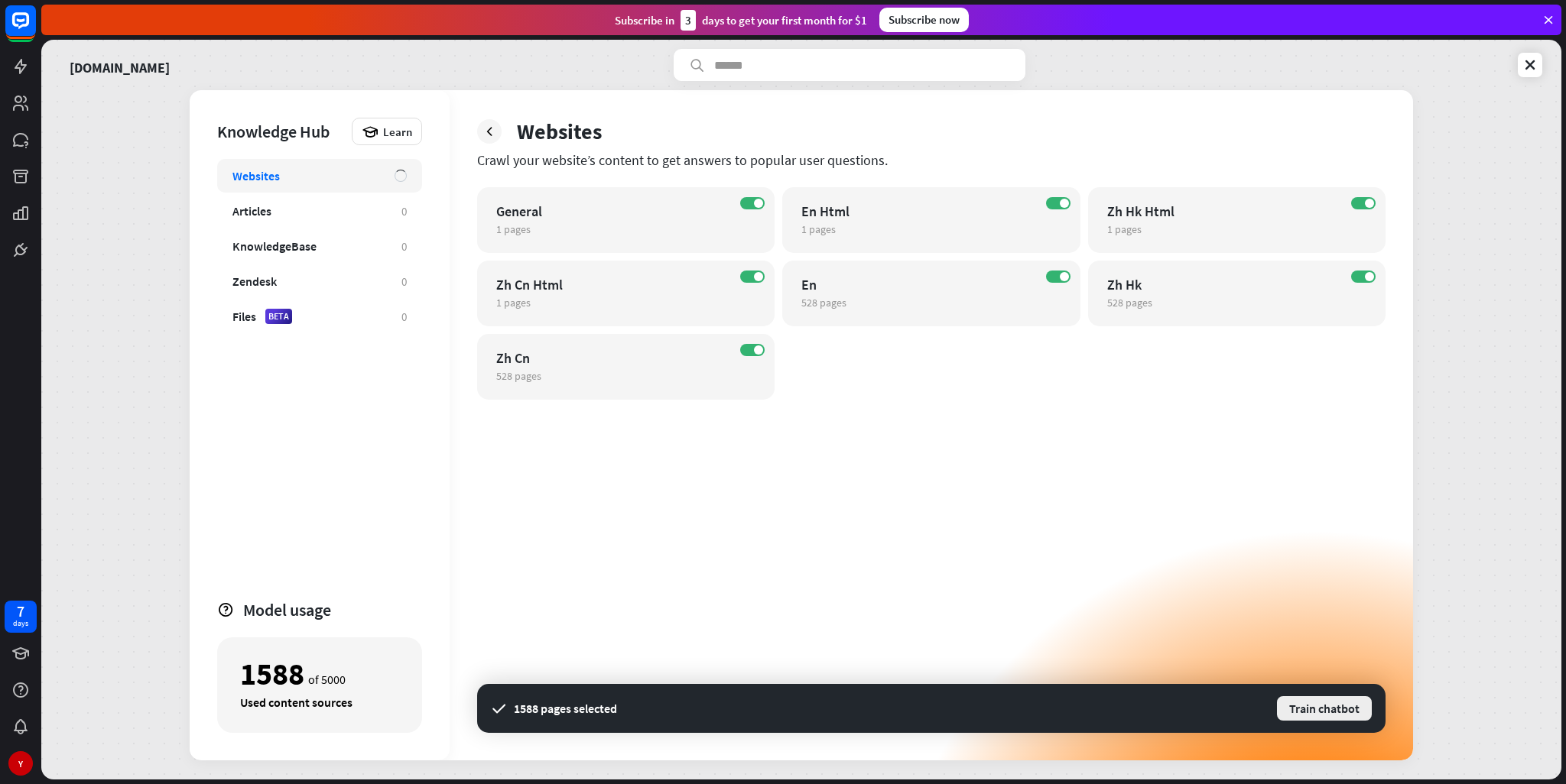
click at [1315, 718] on button "Train chatbot" at bounding box center [1324, 708] width 98 height 27
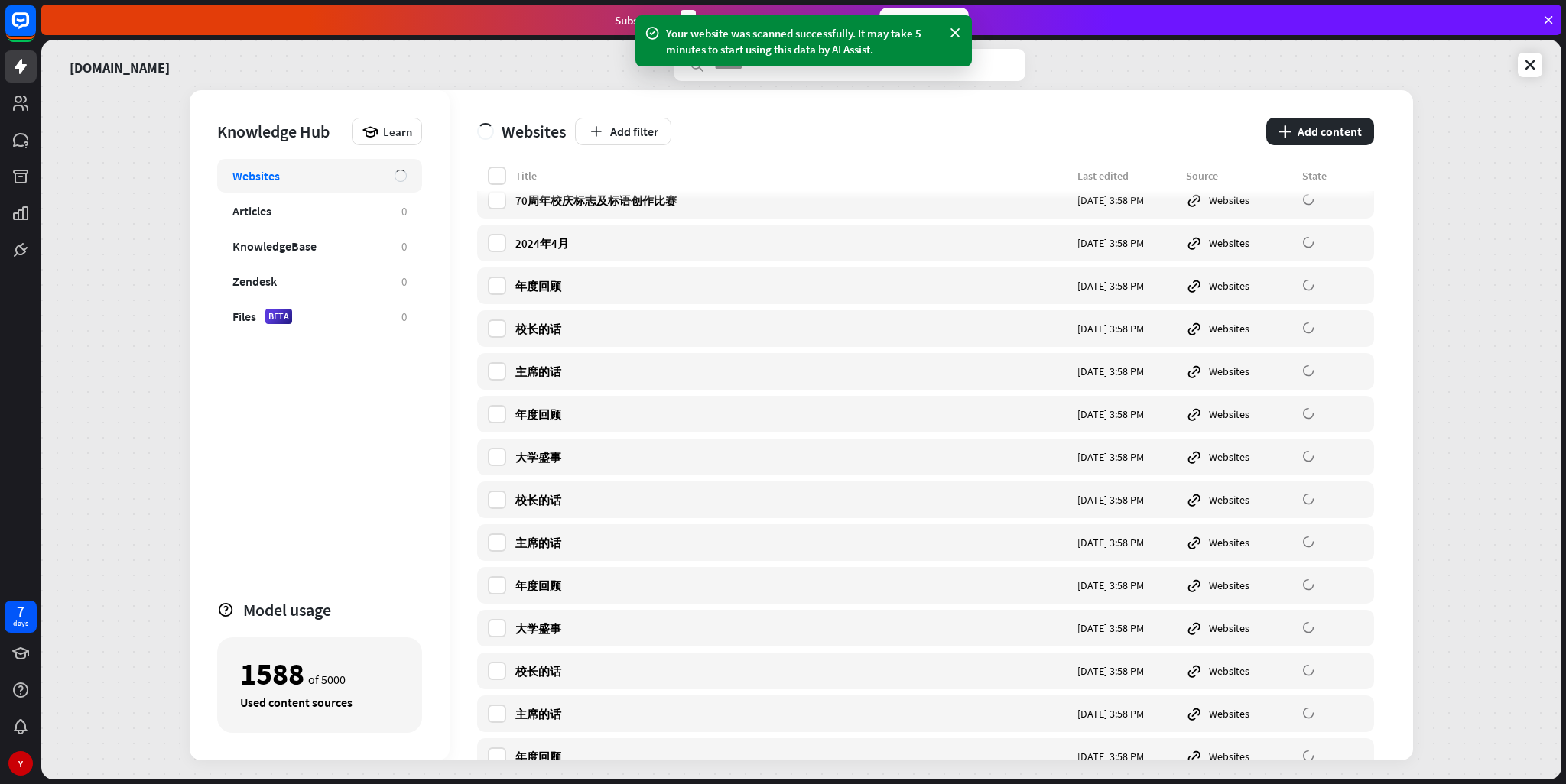
scroll to position [1223, 0]
